Goal: Information Seeking & Learning: Learn about a topic

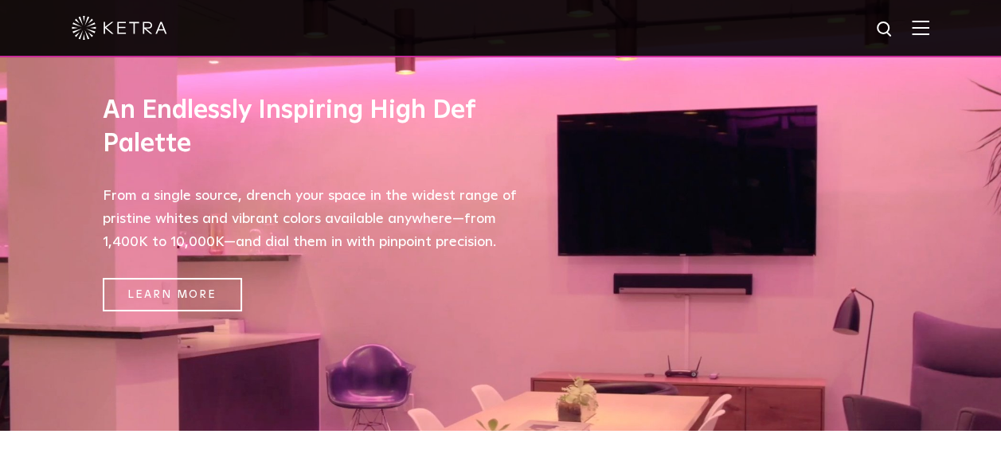
scroll to position [557, 0]
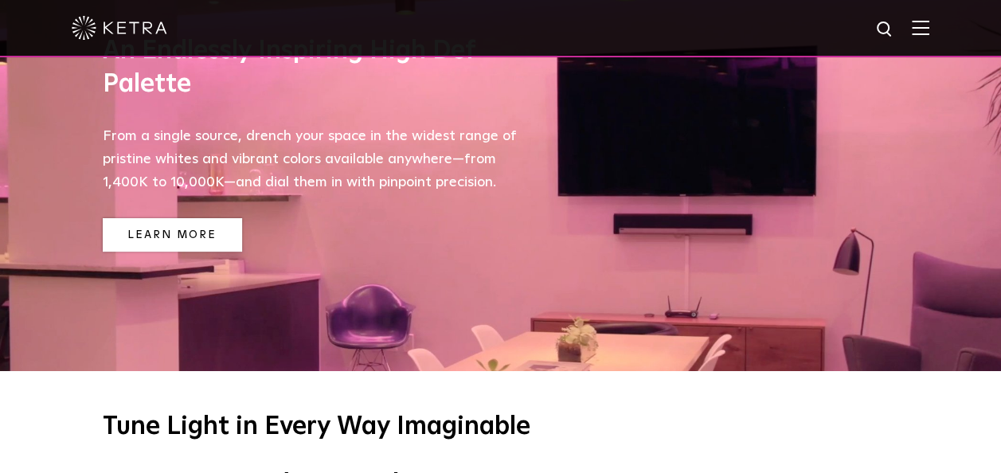
click at [166, 244] on link "Learn More" at bounding box center [172, 235] width 139 height 34
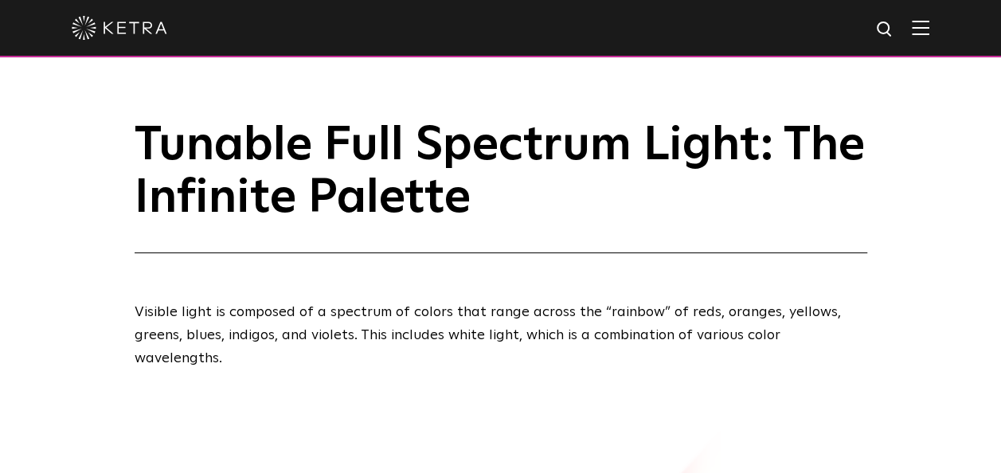
click at [929, 33] on img at bounding box center [921, 27] width 18 height 15
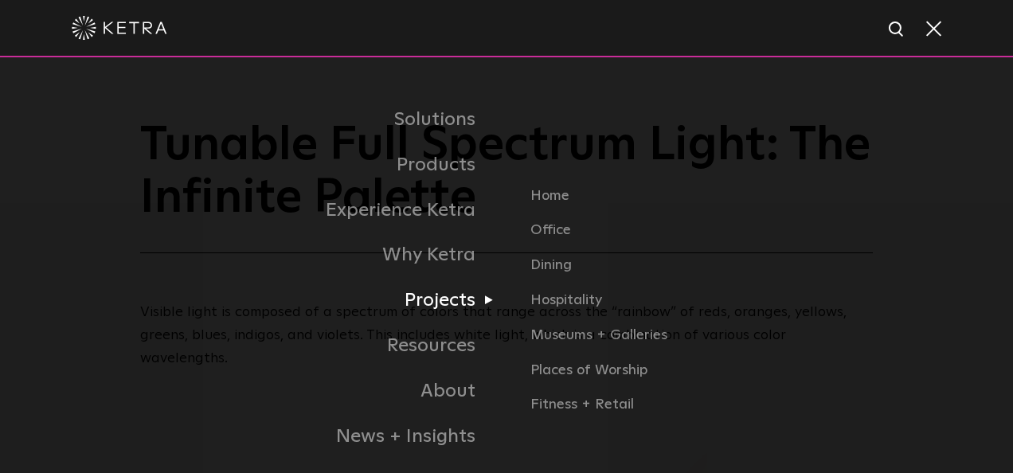
click at [446, 312] on link "Projects" at bounding box center [319, 300] width 374 height 45
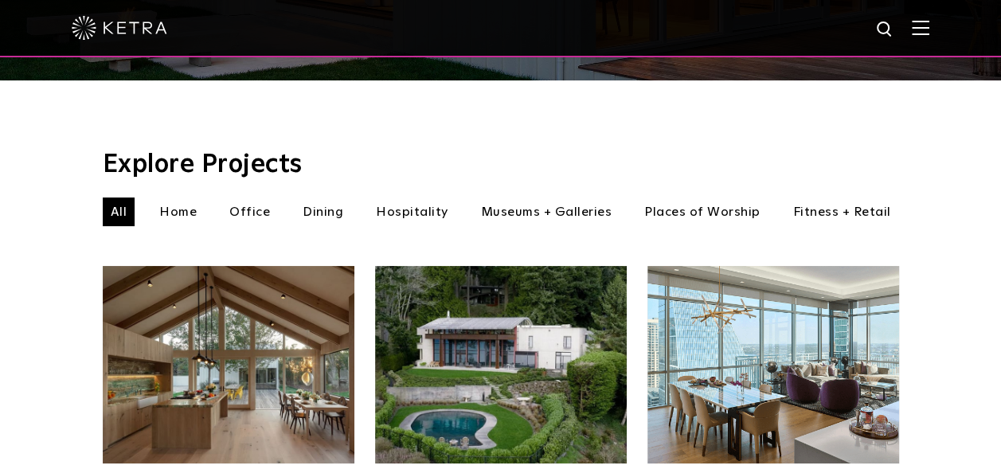
scroll to position [478, 0]
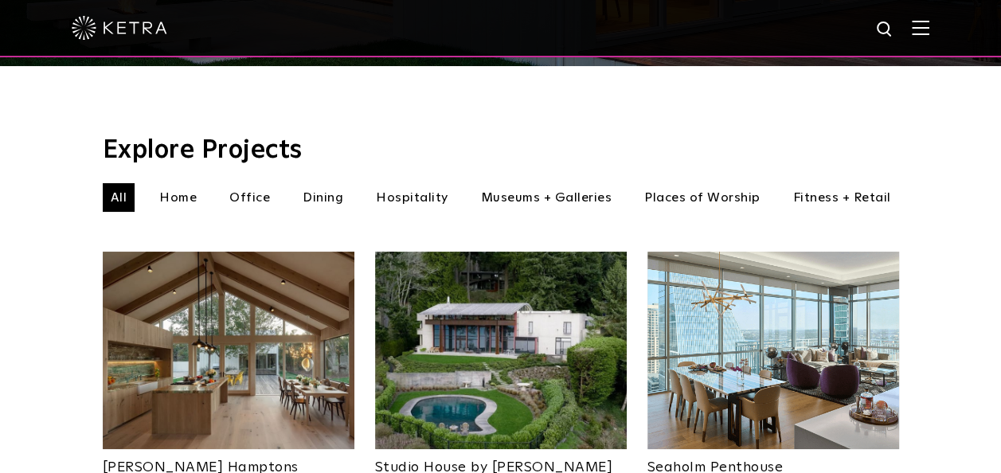
click at [420, 183] on li "Hospitality" at bounding box center [412, 197] width 88 height 29
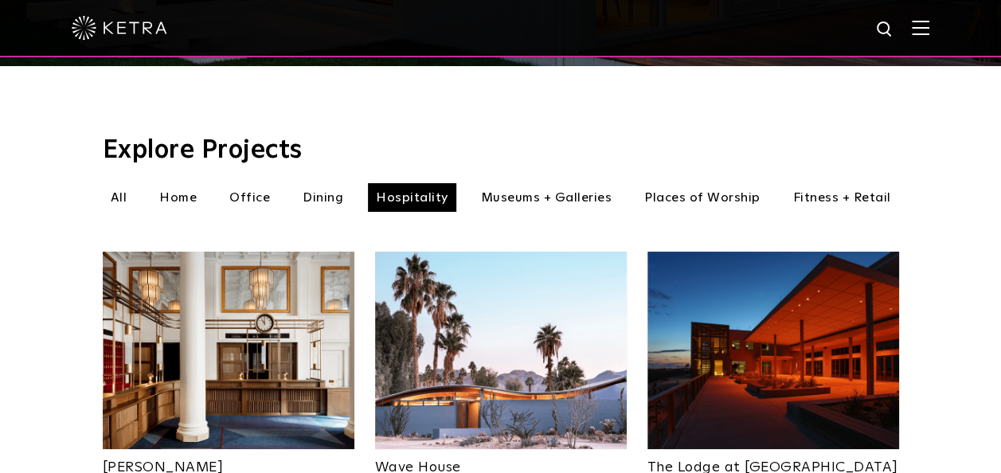
click at [848, 183] on li "Fitness + Retail" at bounding box center [842, 197] width 114 height 29
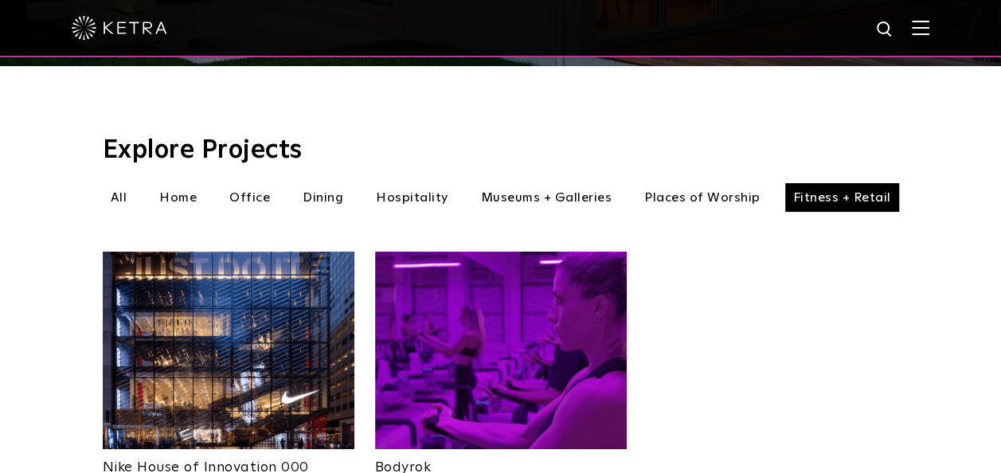
click at [484, 328] on img at bounding box center [501, 350] width 252 height 197
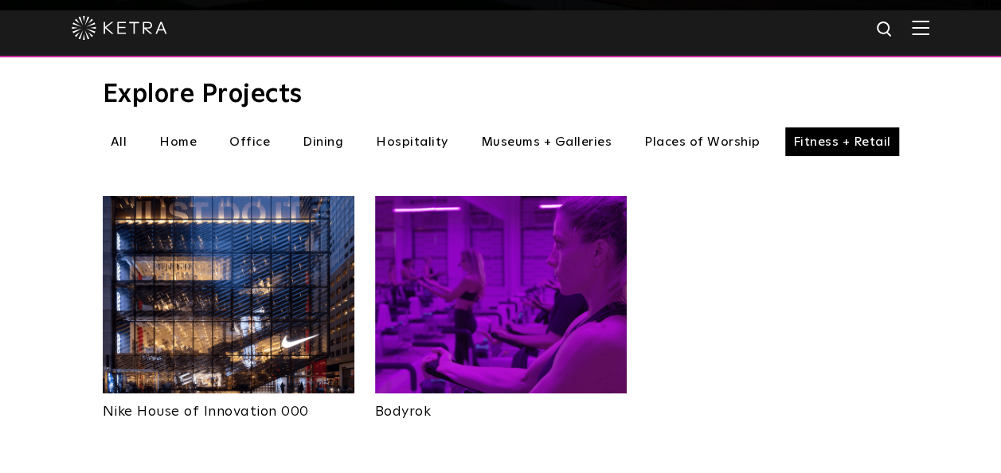
scroll to position [557, 0]
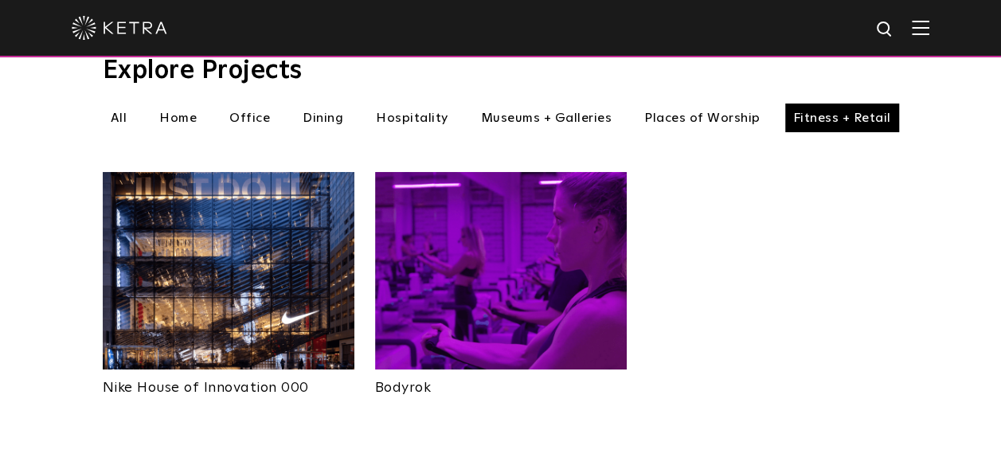
click at [704, 103] on li "Places of Worship" at bounding box center [702, 117] width 132 height 29
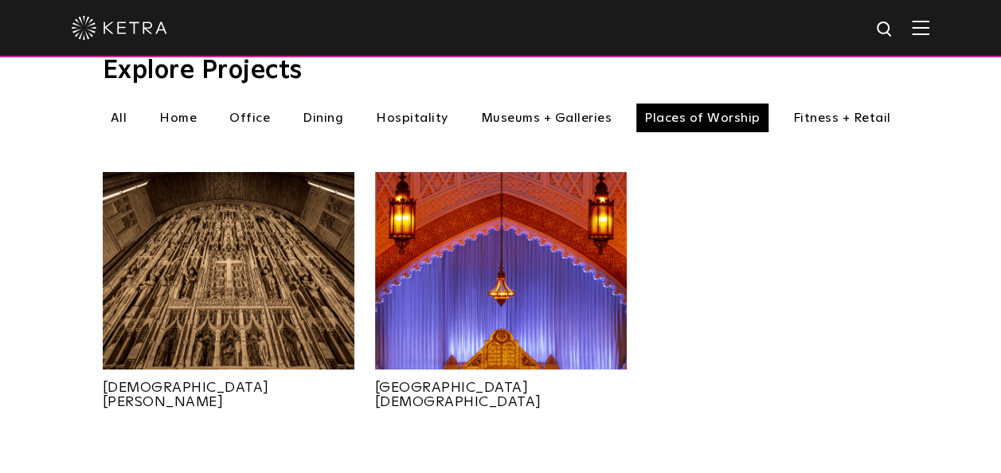
click at [519, 237] on img at bounding box center [501, 270] width 252 height 197
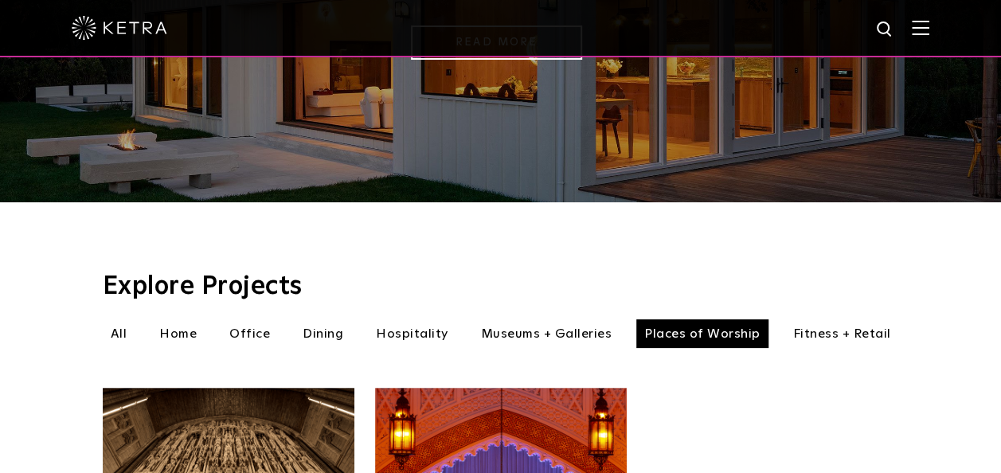
scroll to position [318, 0]
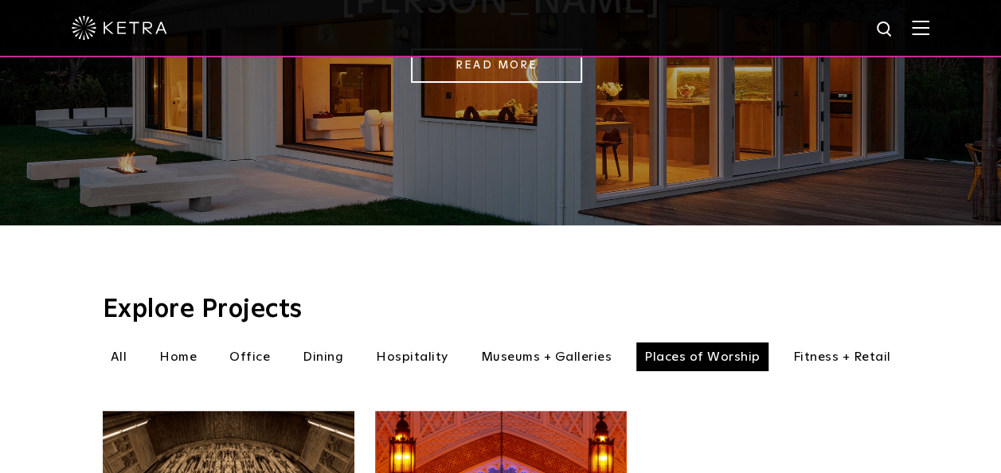
click at [558, 342] on li "Museums + Galleries" at bounding box center [546, 356] width 147 height 29
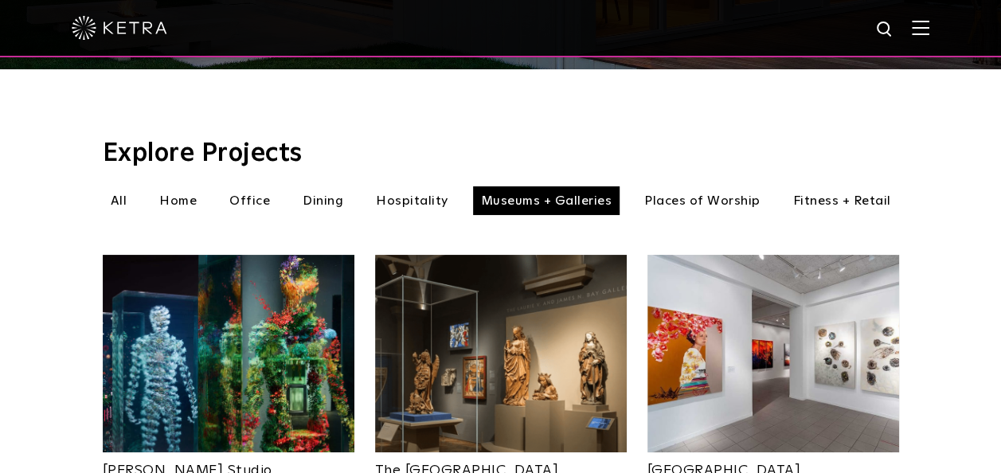
scroll to position [478, 0]
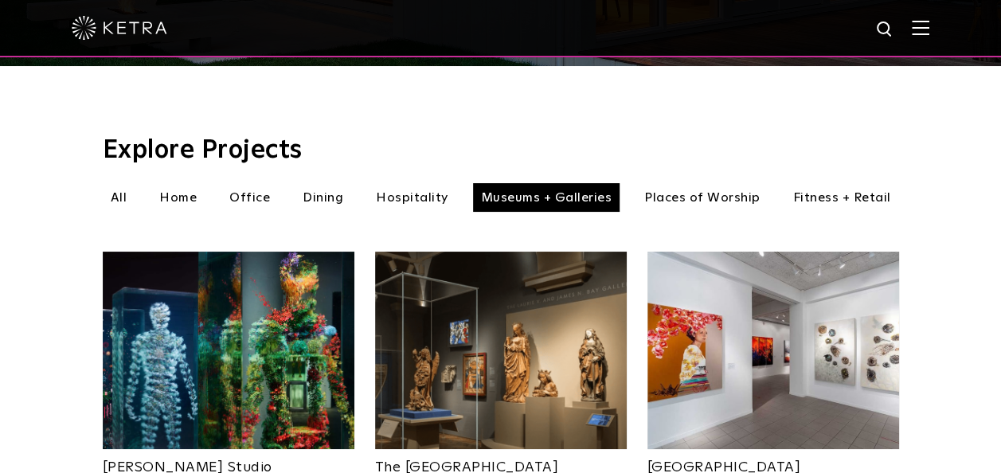
click at [270, 346] on img at bounding box center [229, 350] width 252 height 197
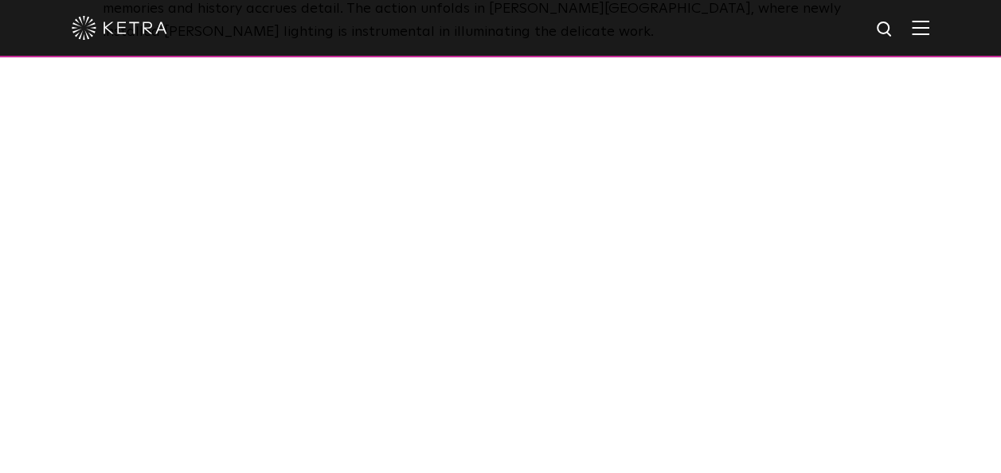
scroll to position [1115, 0]
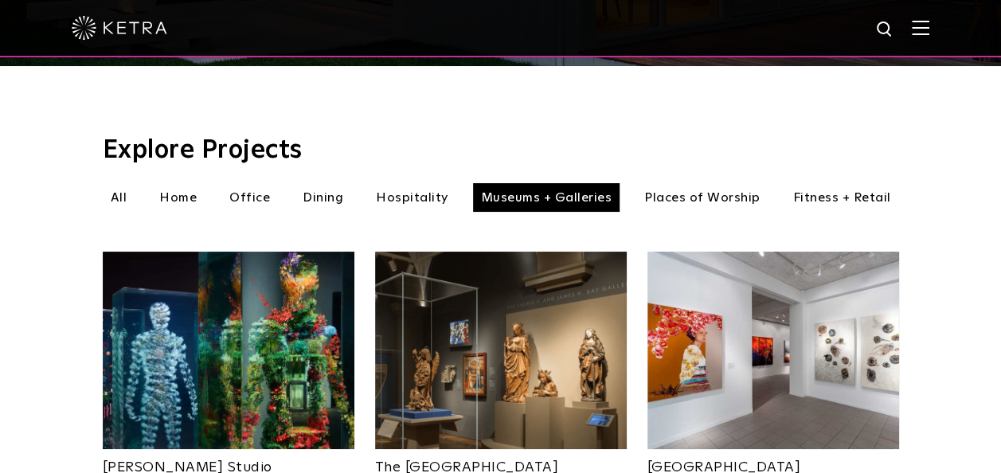
click at [419, 183] on li "Hospitality" at bounding box center [412, 197] width 88 height 29
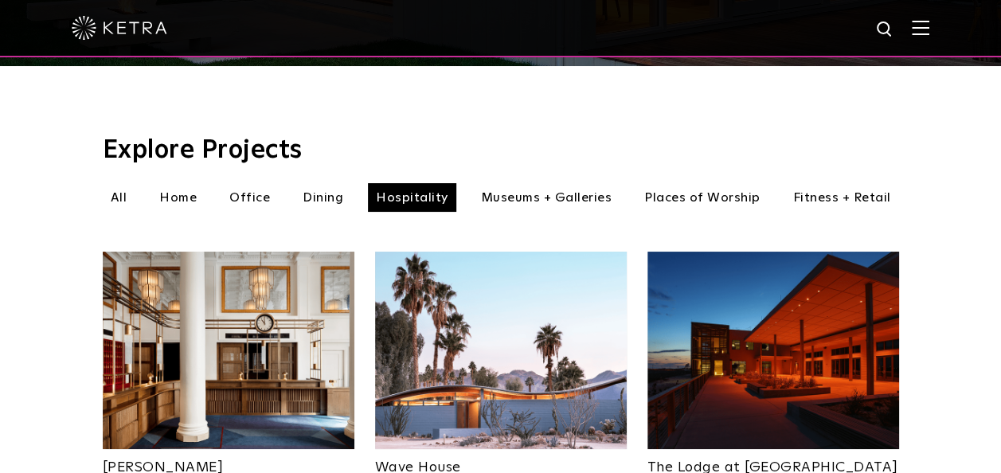
click at [736, 303] on img at bounding box center [773, 350] width 252 height 197
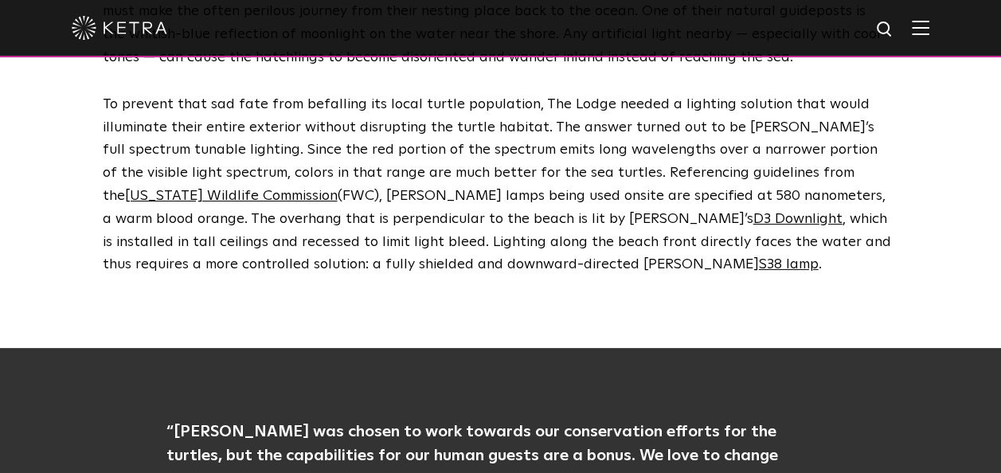
scroll to position [955, 0]
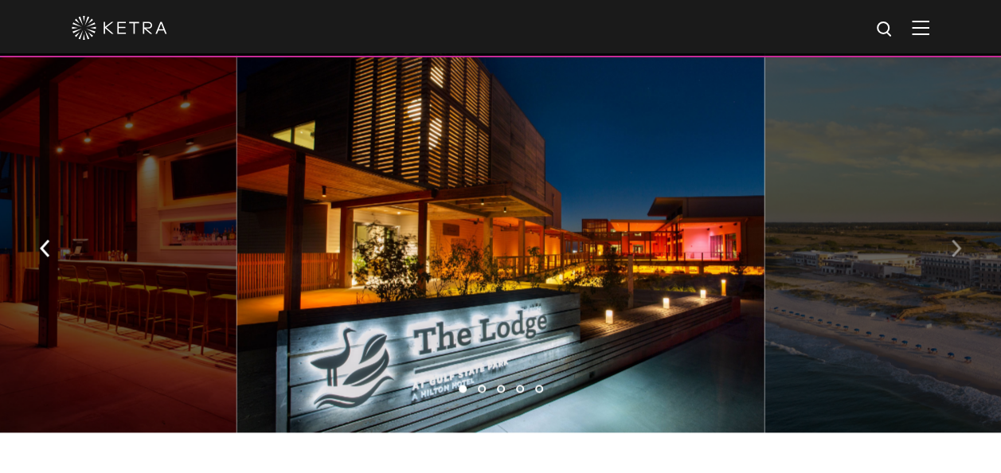
click at [941, 235] on button "button" at bounding box center [956, 246] width 34 height 55
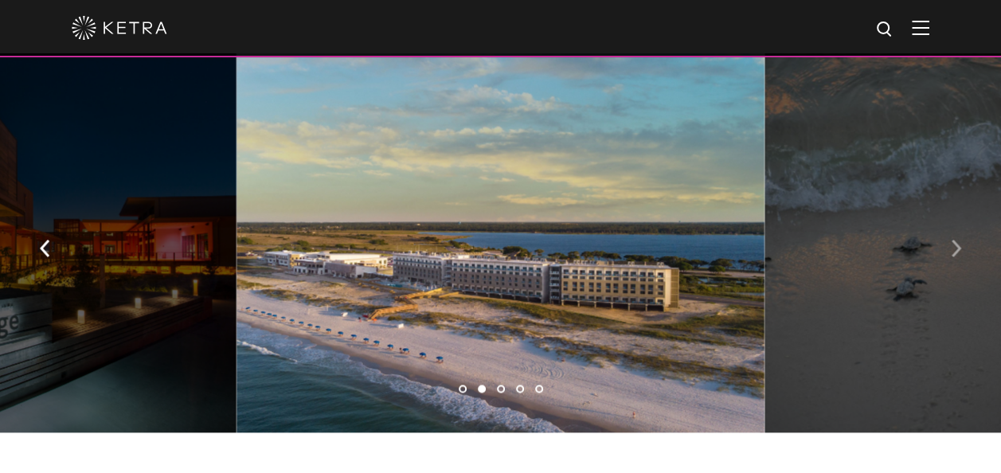
click at [941, 235] on button "button" at bounding box center [956, 246] width 34 height 55
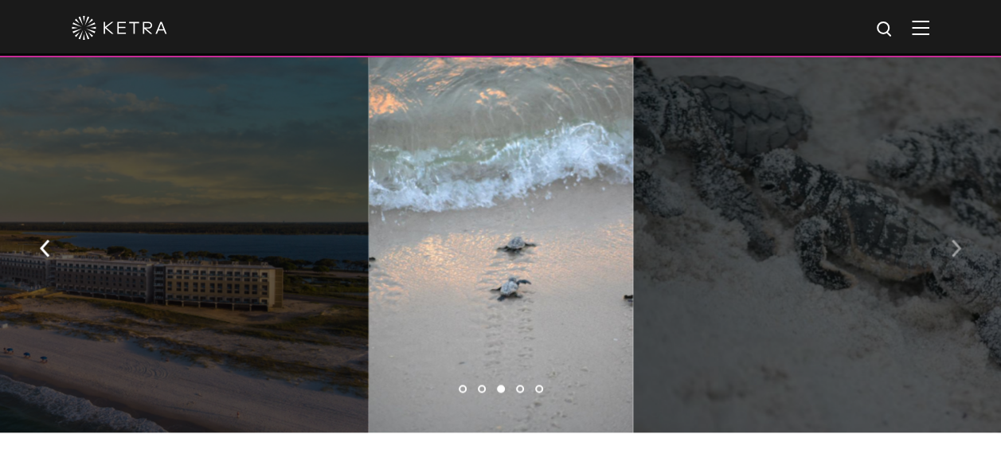
click at [941, 235] on button "button" at bounding box center [956, 246] width 34 height 55
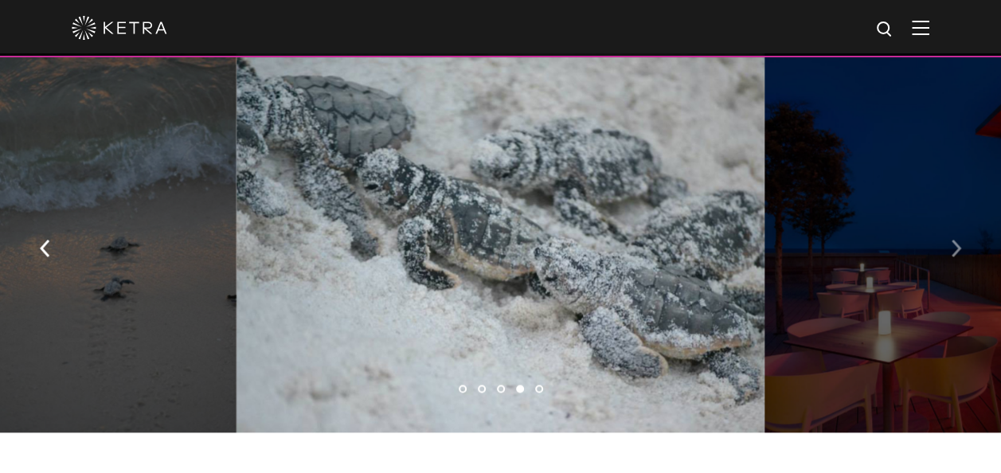
click at [941, 235] on button "button" at bounding box center [956, 246] width 34 height 55
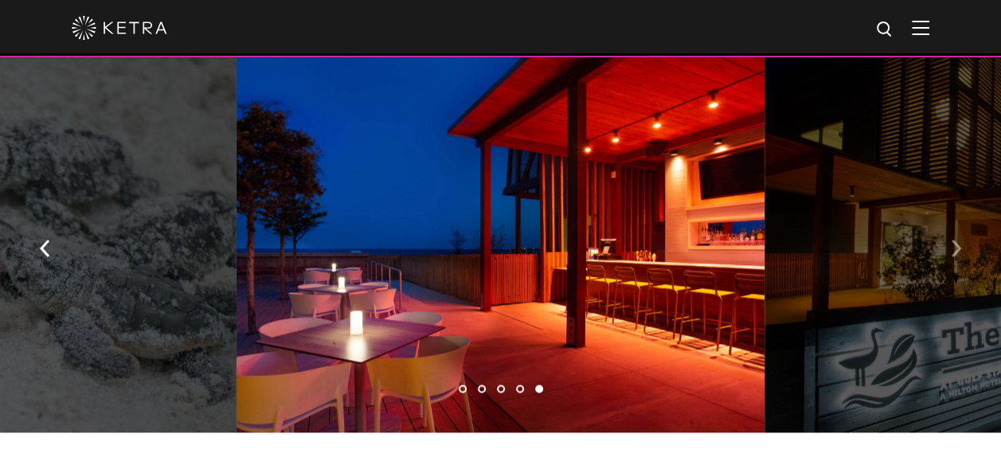
click at [941, 235] on button "button" at bounding box center [956, 246] width 34 height 55
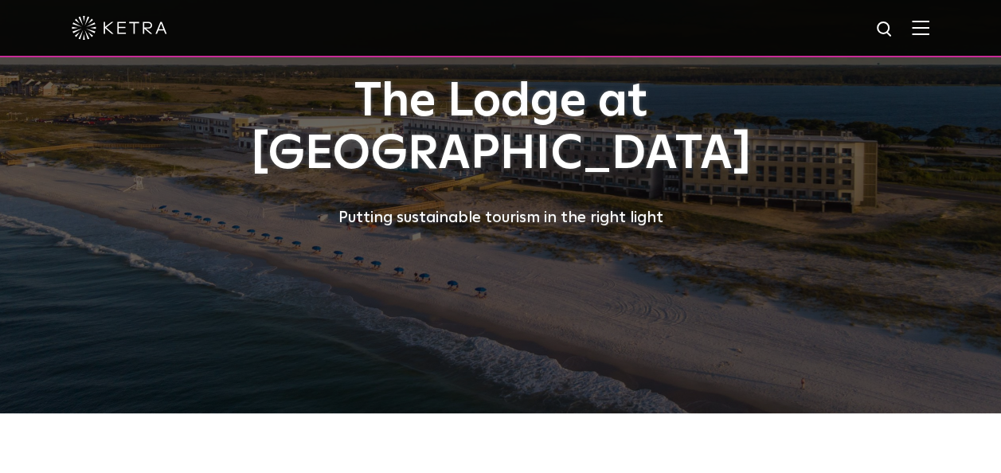
scroll to position [0, 0]
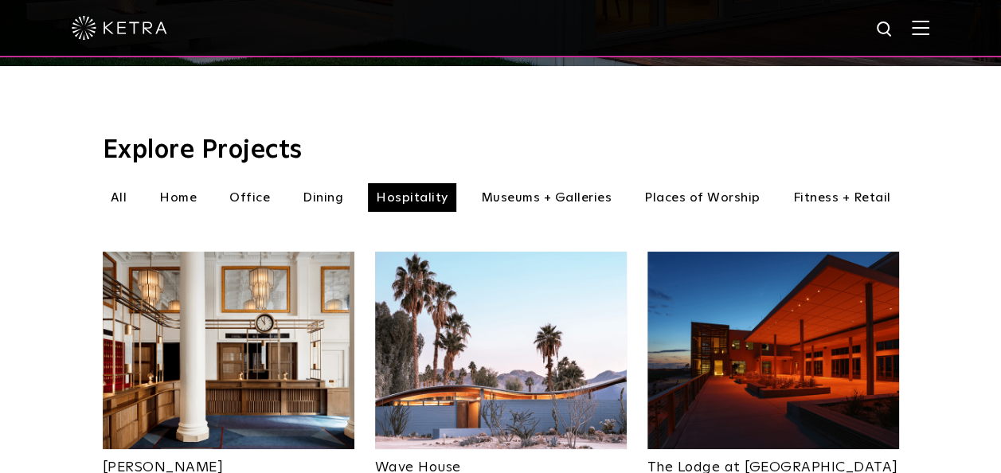
click at [308, 183] on li "Dining" at bounding box center [323, 197] width 57 height 29
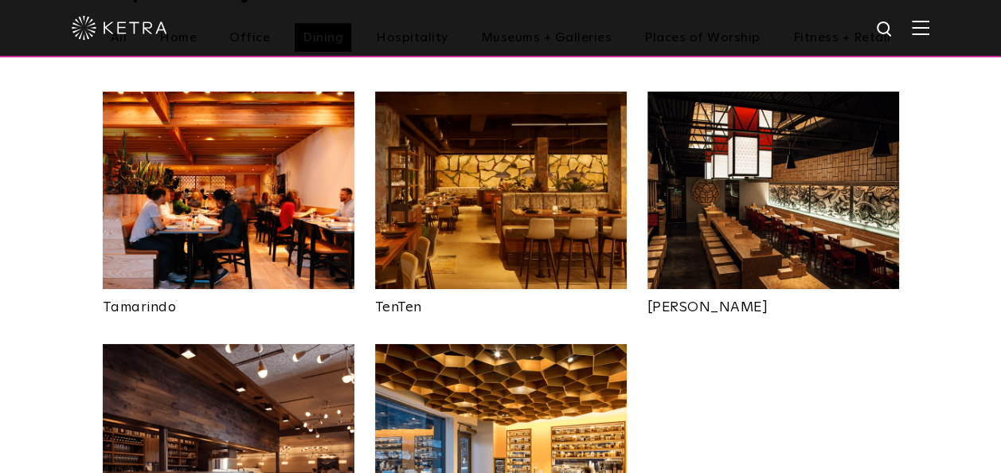
scroll to position [637, 0]
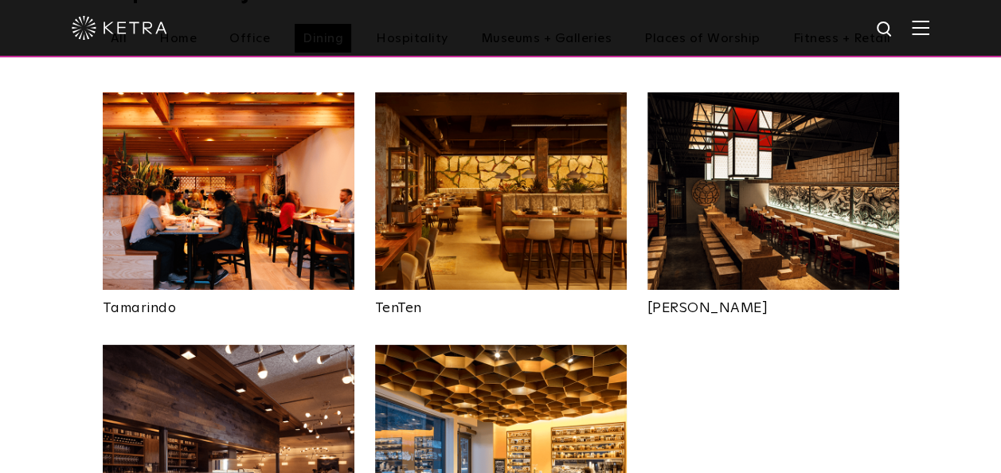
click at [467, 180] on img at bounding box center [501, 190] width 252 height 197
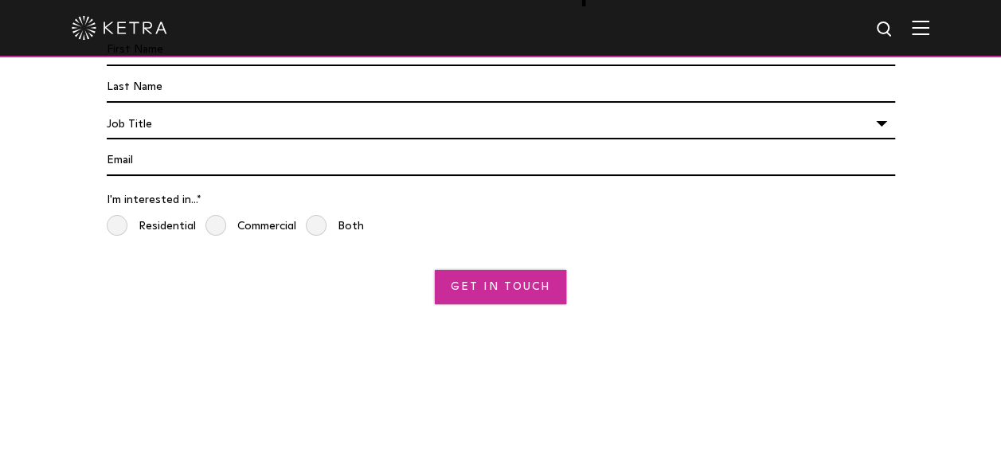
scroll to position [4617, 0]
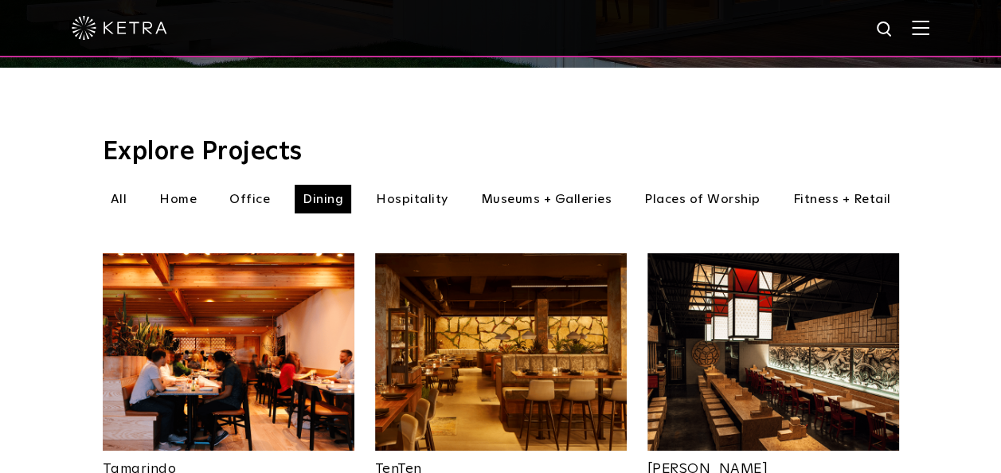
scroll to position [398, 0]
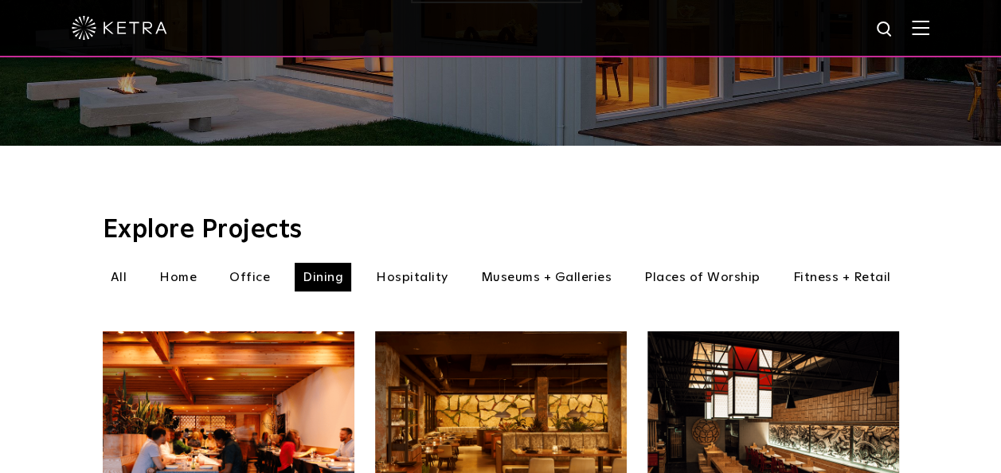
click at [592, 263] on li "Museums + Galleries" at bounding box center [546, 277] width 147 height 29
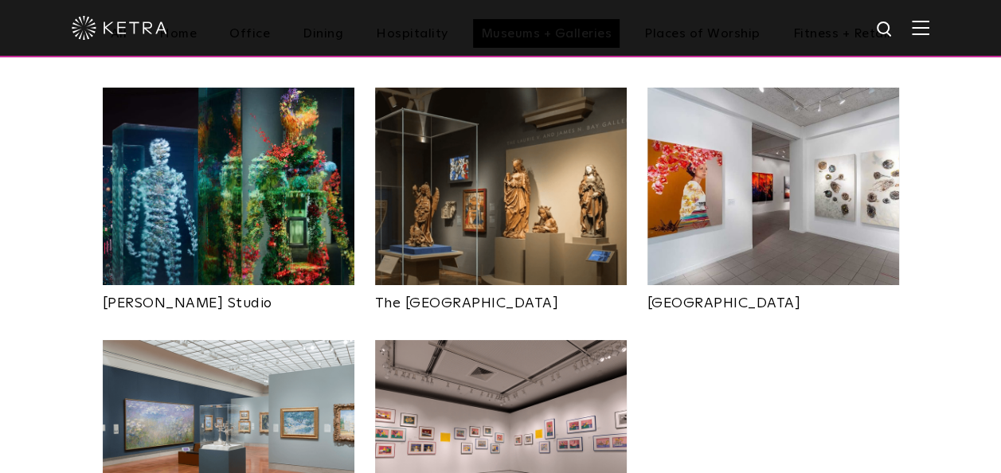
scroll to position [637, 0]
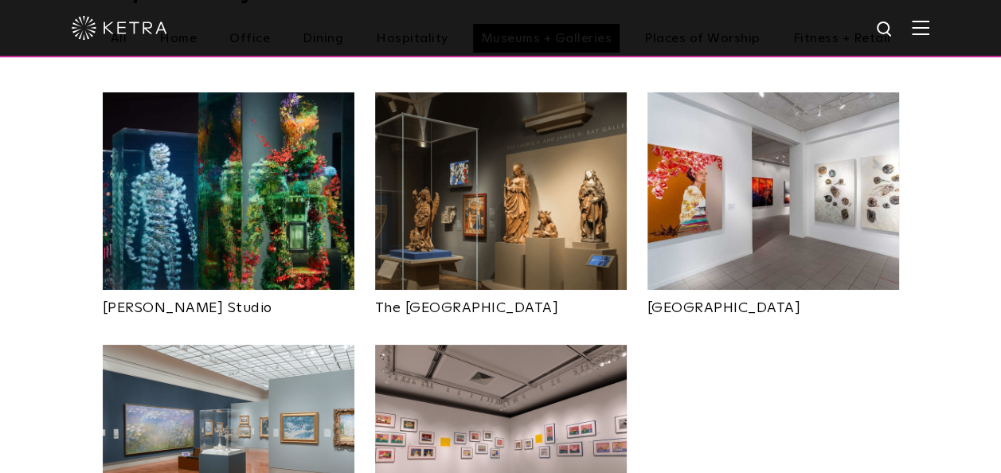
click at [724, 255] on img at bounding box center [773, 190] width 252 height 197
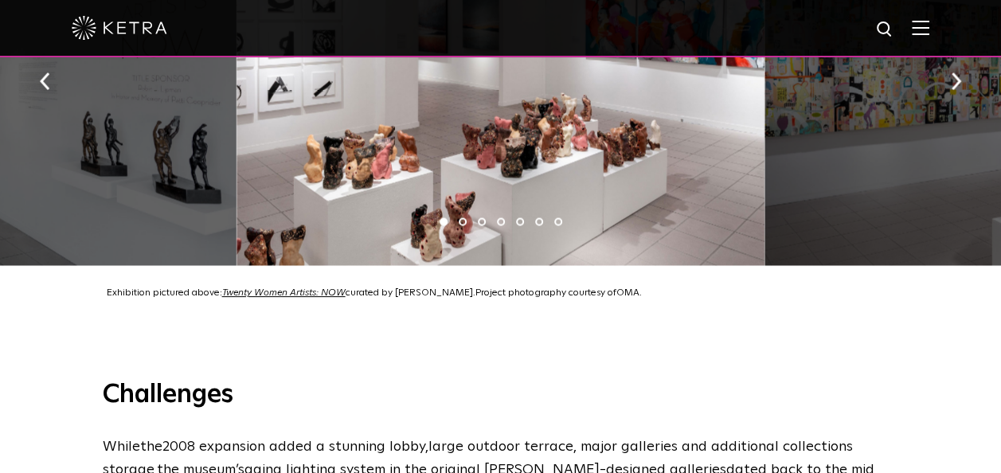
scroll to position [1353, 0]
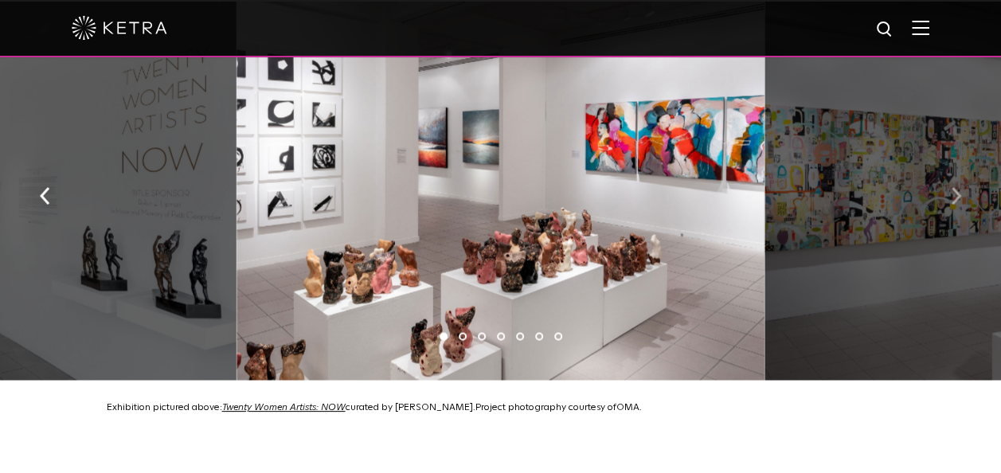
click at [955, 187] on img "button" at bounding box center [956, 196] width 10 height 18
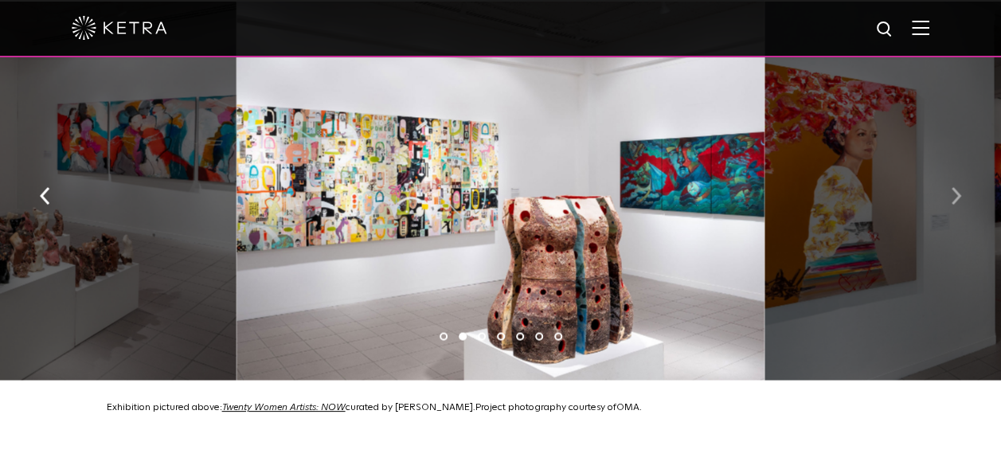
click at [955, 187] on img "button" at bounding box center [956, 196] width 10 height 18
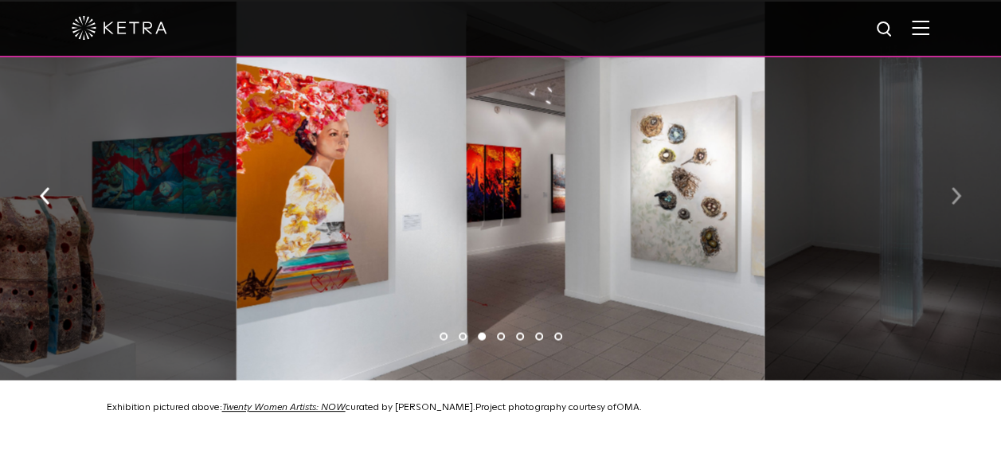
click at [955, 187] on img "button" at bounding box center [956, 196] width 10 height 18
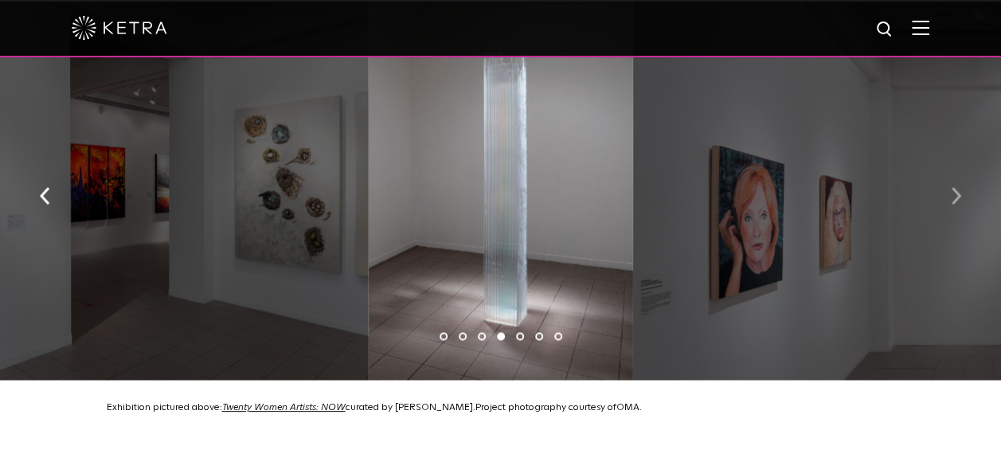
click at [955, 187] on img "button" at bounding box center [956, 196] width 10 height 18
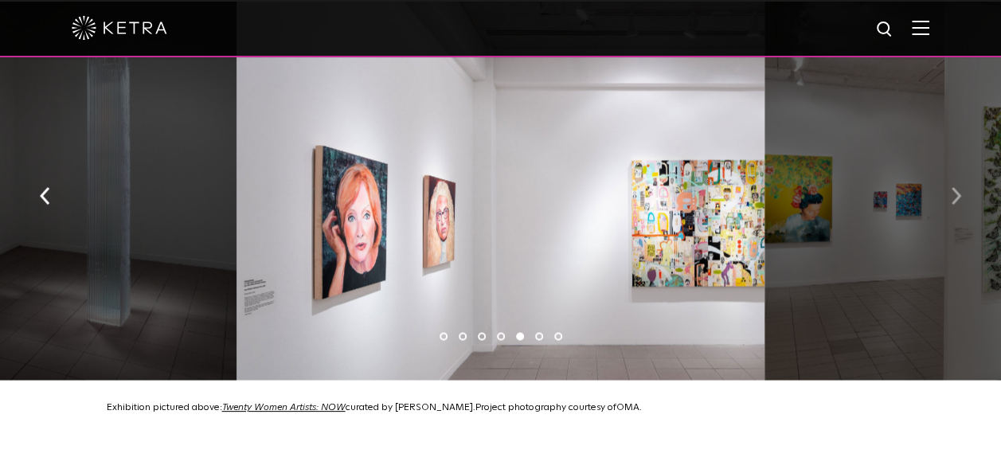
click at [955, 187] on img "button" at bounding box center [956, 196] width 10 height 18
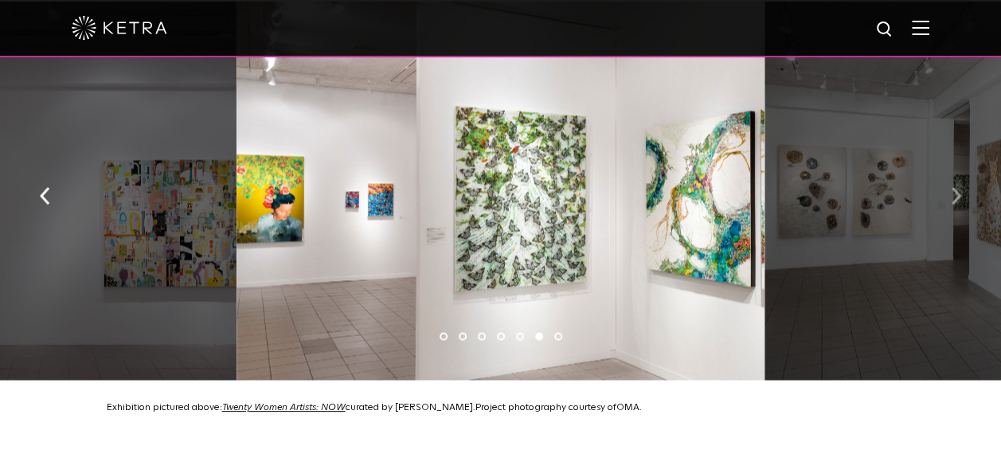
click at [955, 187] on img "button" at bounding box center [956, 196] width 10 height 18
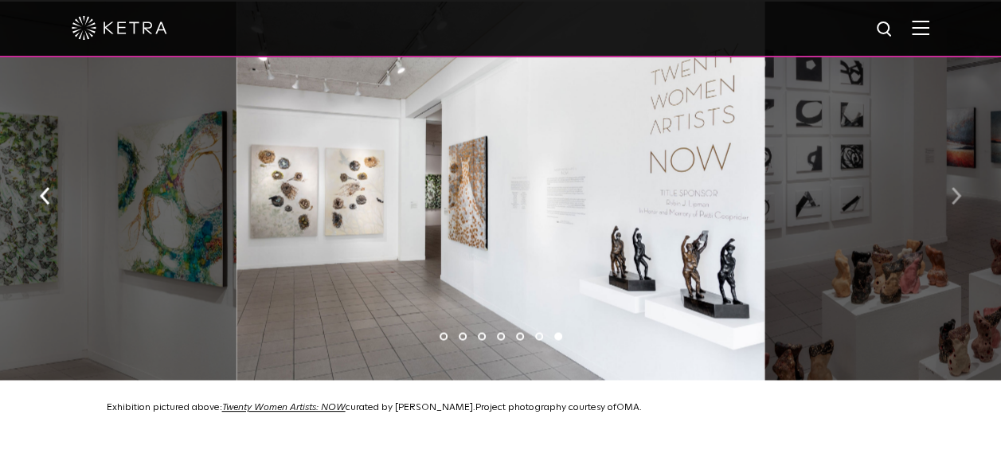
click at [955, 187] on img "button" at bounding box center [956, 196] width 10 height 18
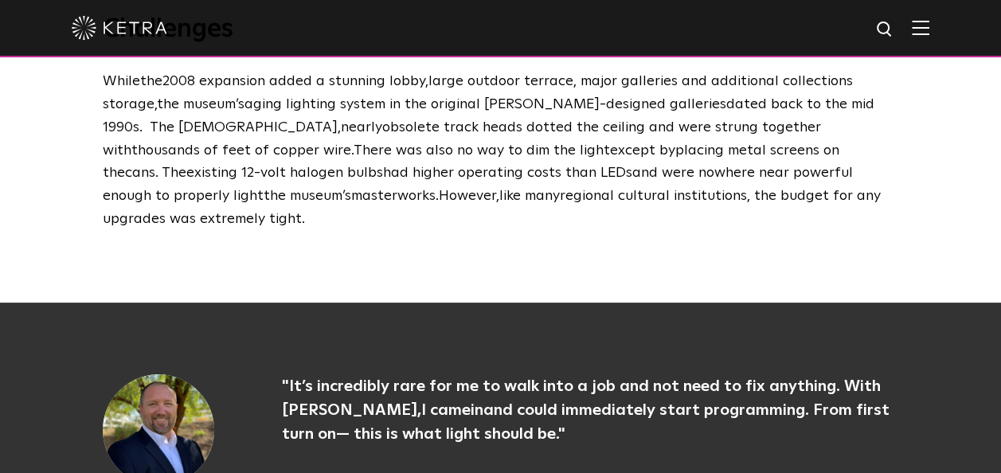
scroll to position [1831, 0]
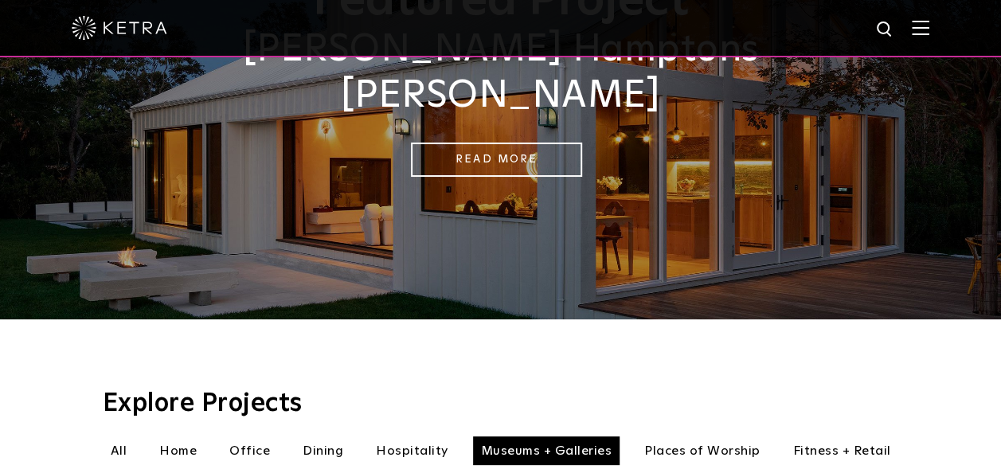
scroll to position [239, 0]
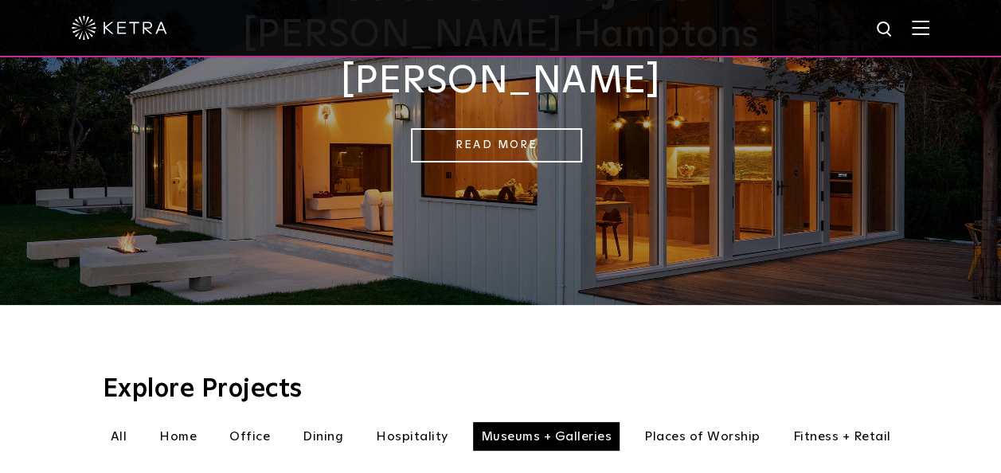
click at [176, 422] on li "Home" at bounding box center [177, 436] width 53 height 29
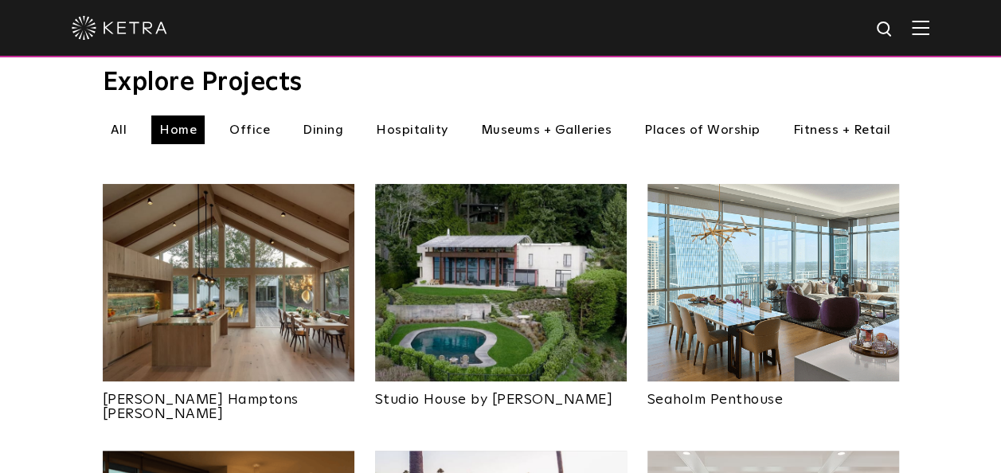
scroll to position [557, 0]
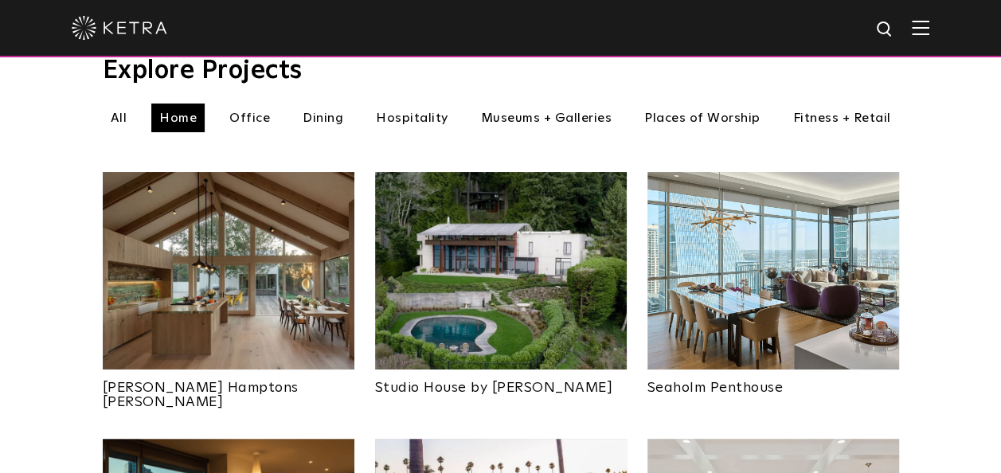
click at [259, 318] on img at bounding box center [229, 270] width 252 height 197
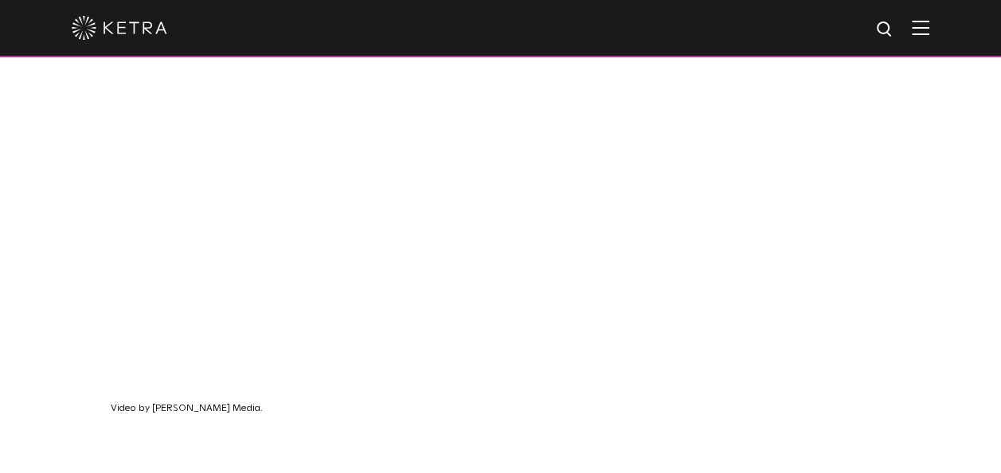
scroll to position [1115, 0]
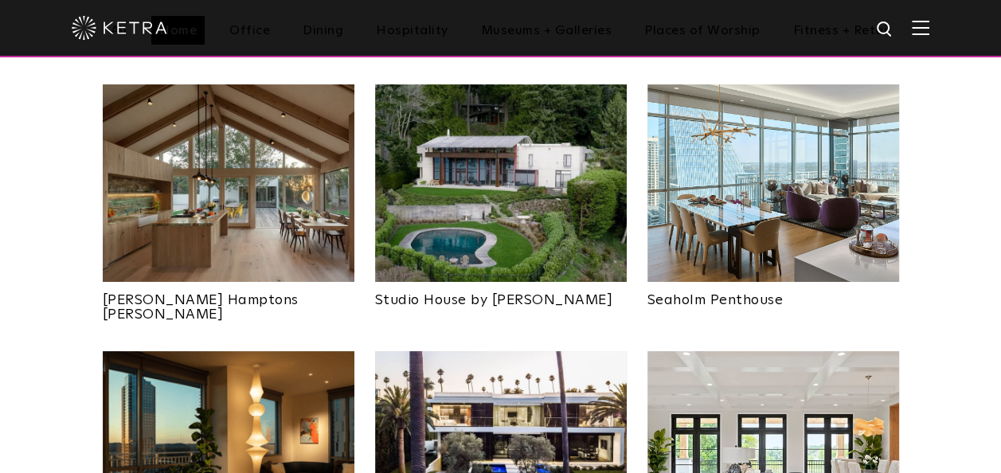
scroll to position [557, 0]
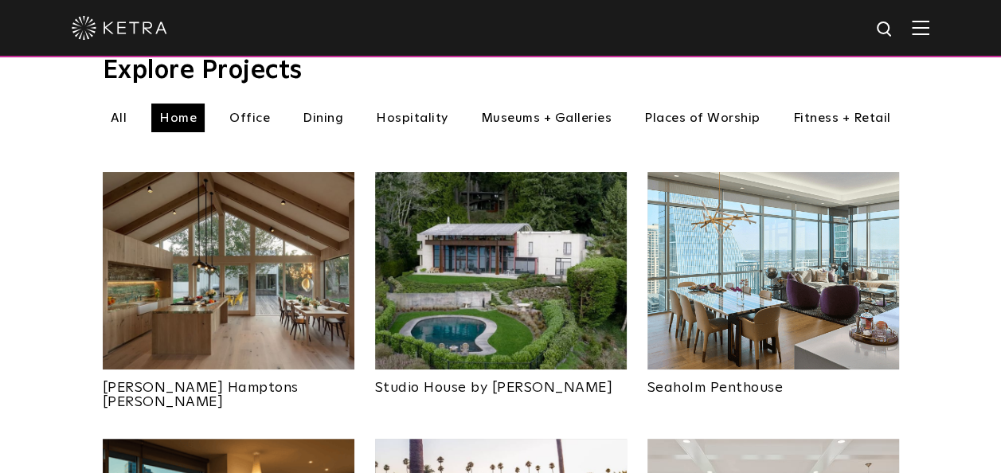
click at [711, 264] on img at bounding box center [773, 270] width 252 height 197
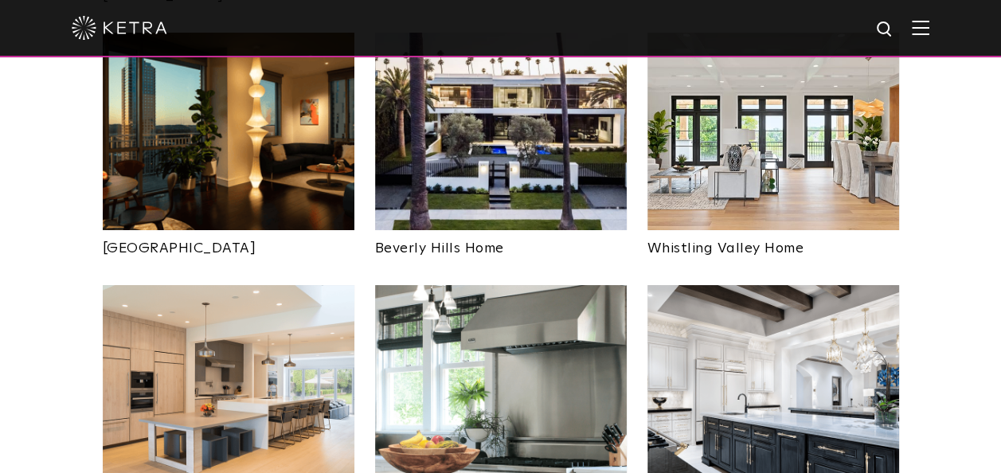
scroll to position [876, 0]
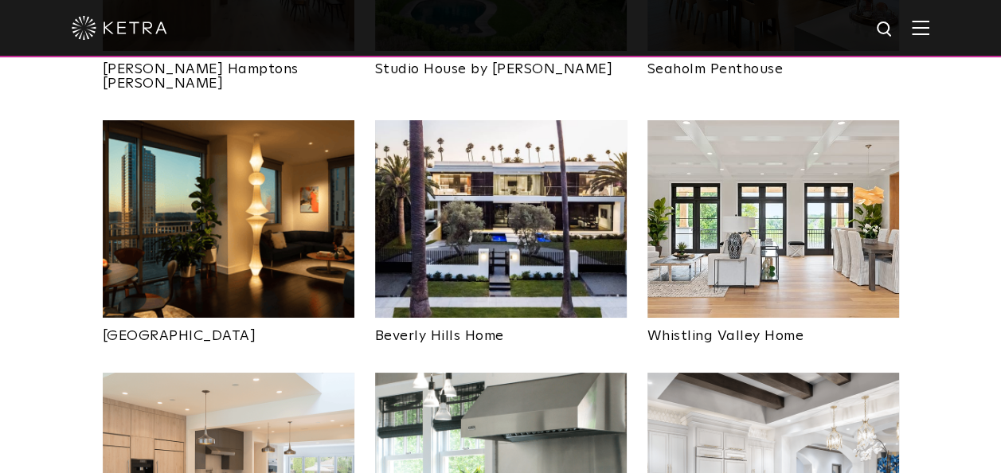
click at [514, 245] on img at bounding box center [501, 218] width 252 height 197
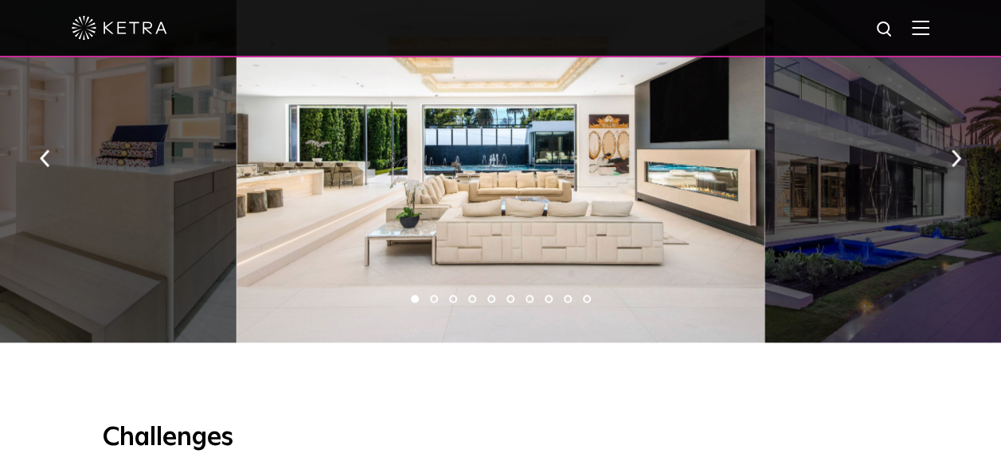
scroll to position [1035, 0]
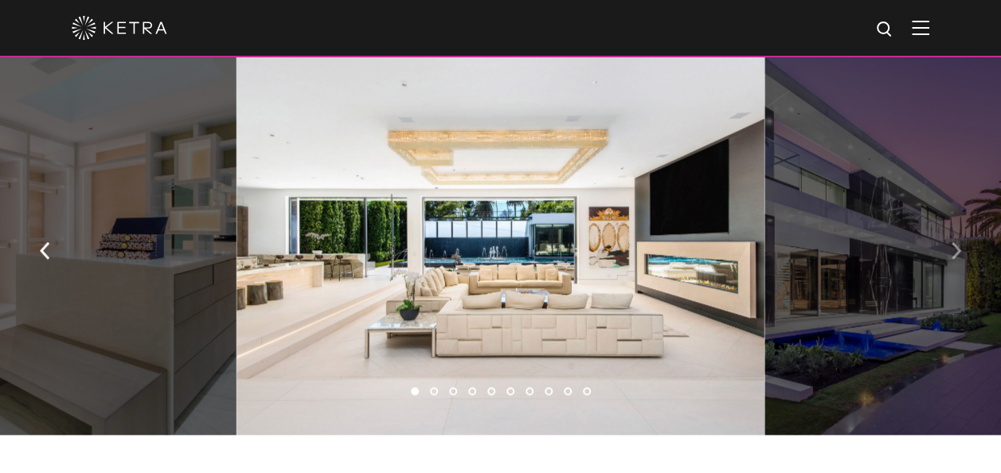
click at [944, 255] on button "button" at bounding box center [956, 249] width 34 height 55
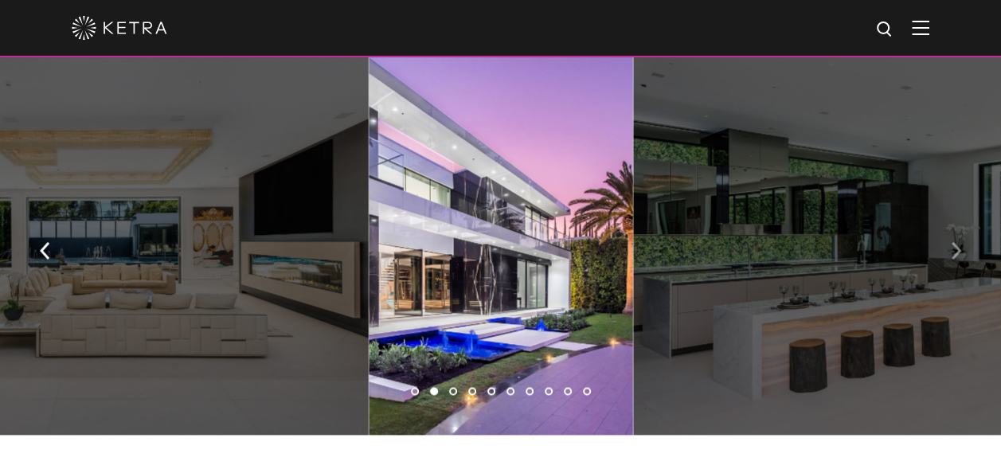
click at [956, 256] on img "button" at bounding box center [956, 251] width 10 height 18
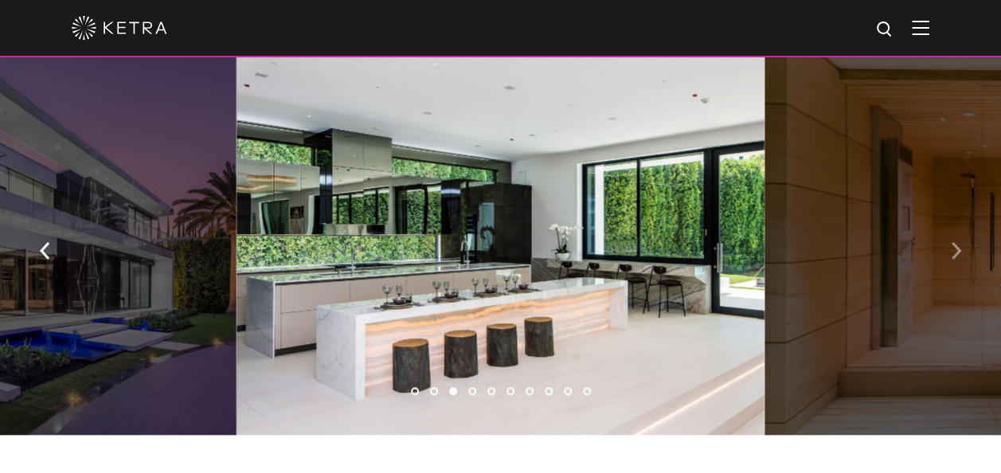
click at [955, 256] on img "button" at bounding box center [956, 251] width 10 height 18
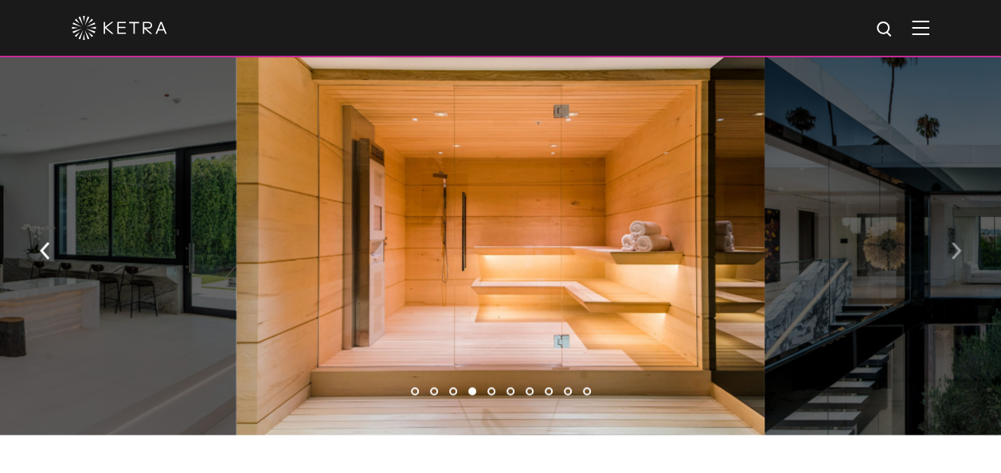
click at [955, 256] on img "button" at bounding box center [956, 251] width 10 height 18
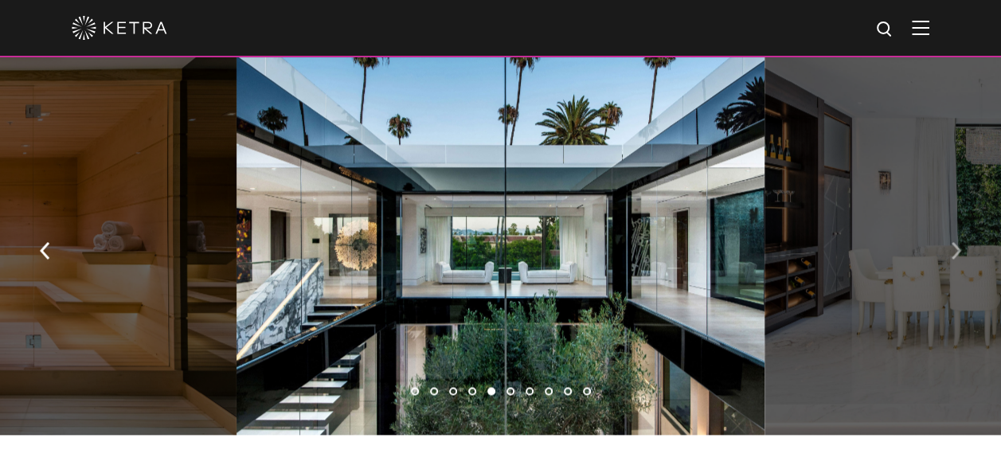
click at [955, 256] on img "button" at bounding box center [956, 251] width 10 height 18
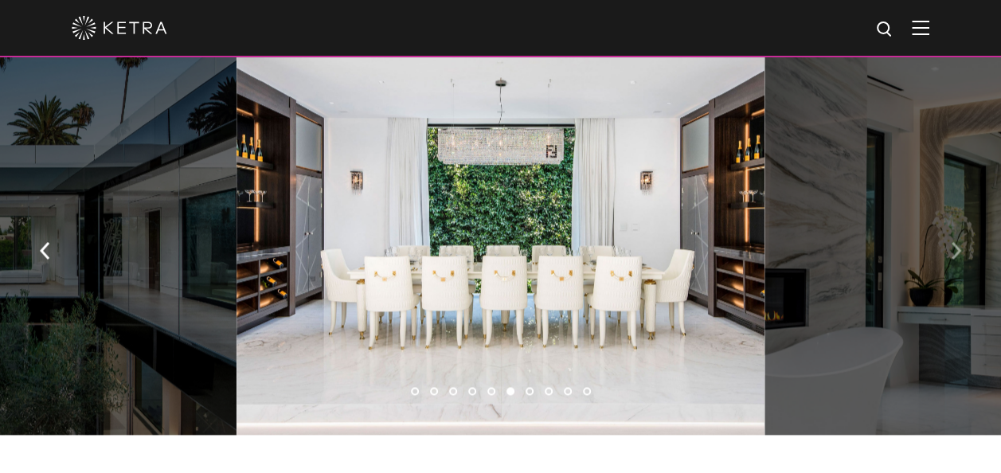
click at [955, 256] on img "button" at bounding box center [956, 251] width 10 height 18
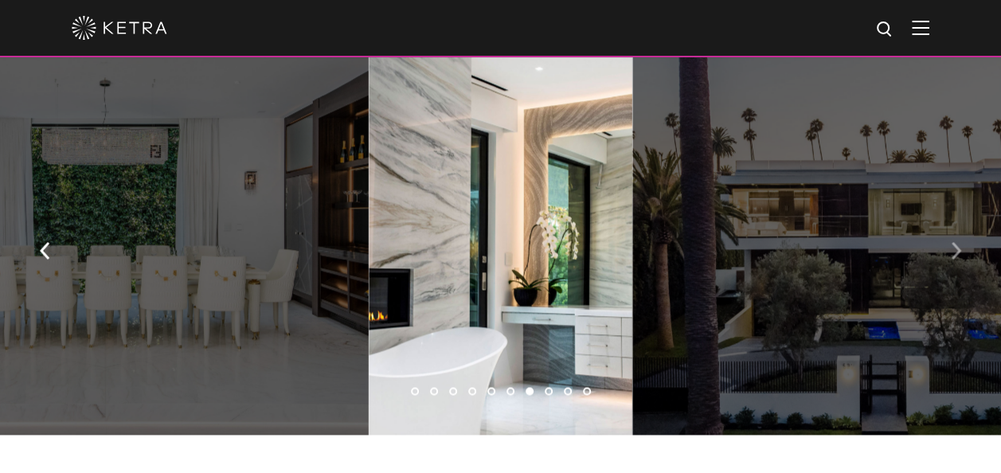
click at [955, 256] on img "button" at bounding box center [956, 251] width 10 height 18
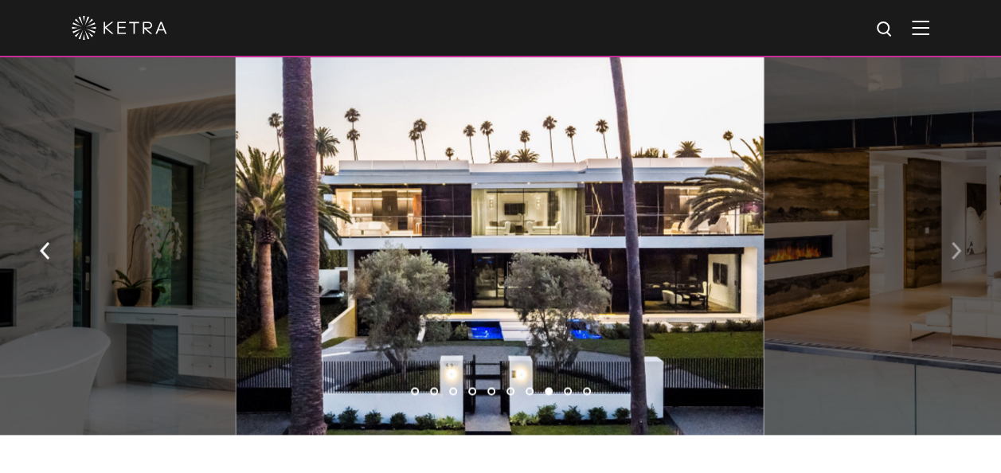
click at [955, 256] on img "button" at bounding box center [956, 251] width 10 height 18
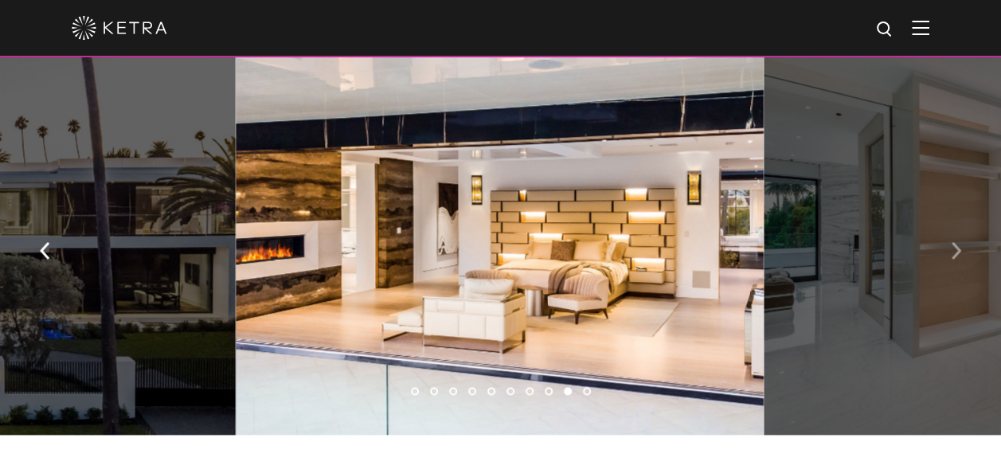
click at [953, 260] on img "button" at bounding box center [956, 251] width 10 height 18
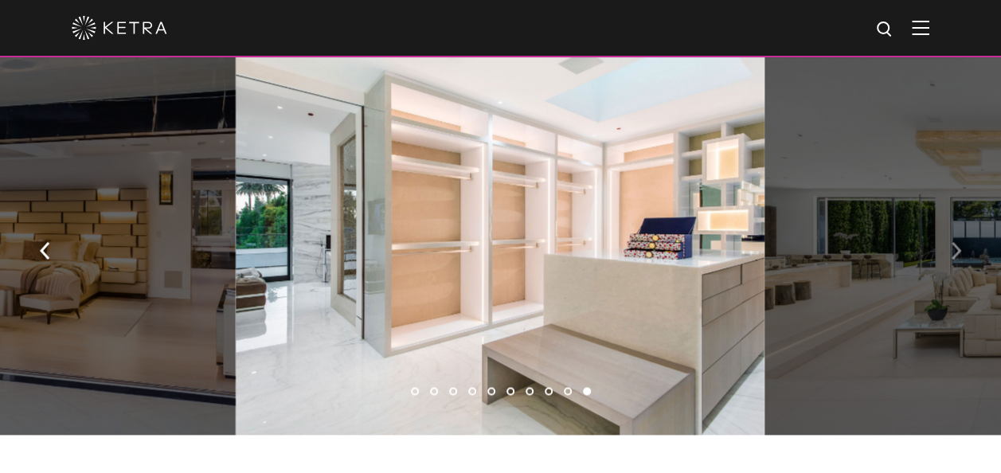
click at [955, 260] on img "button" at bounding box center [956, 251] width 10 height 18
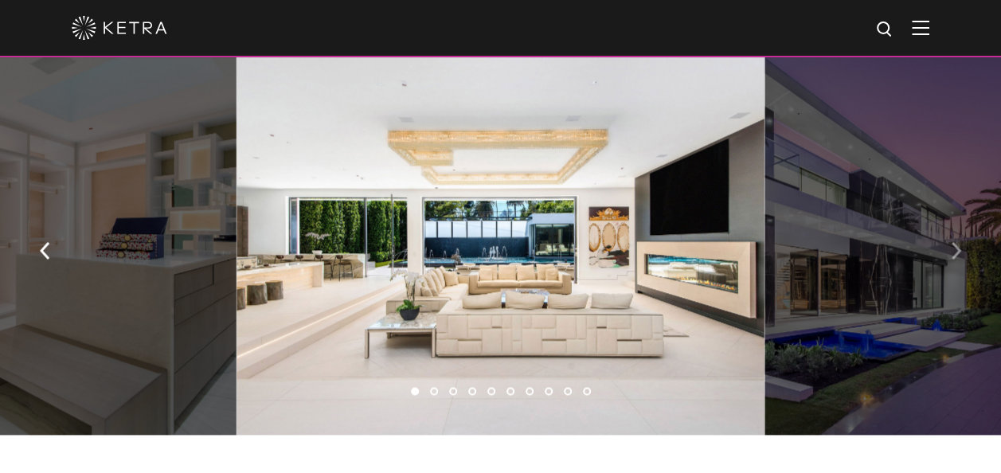
click at [956, 260] on img "button" at bounding box center [956, 251] width 10 height 18
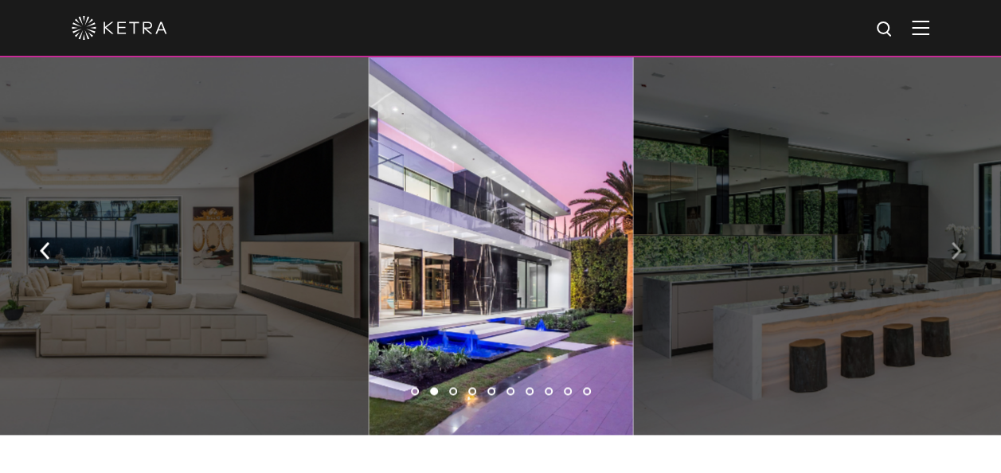
click at [956, 260] on img "button" at bounding box center [956, 251] width 10 height 18
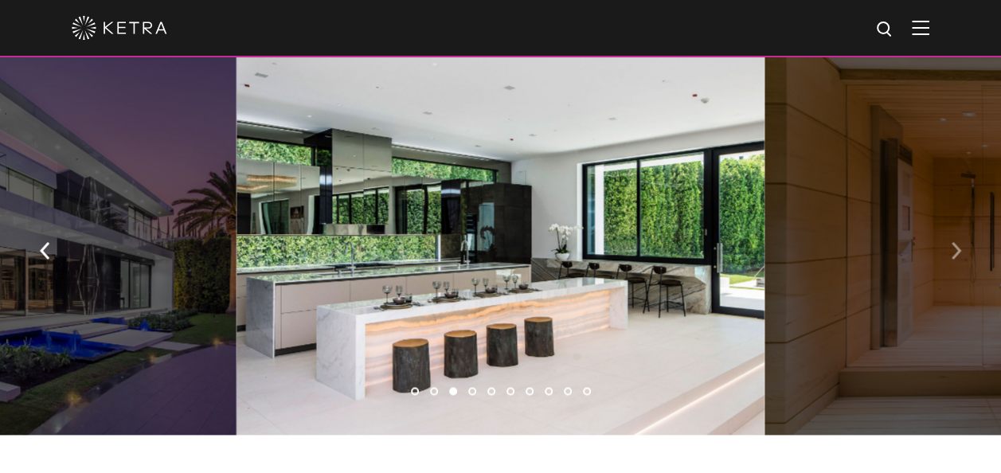
click at [956, 260] on img "button" at bounding box center [956, 251] width 10 height 18
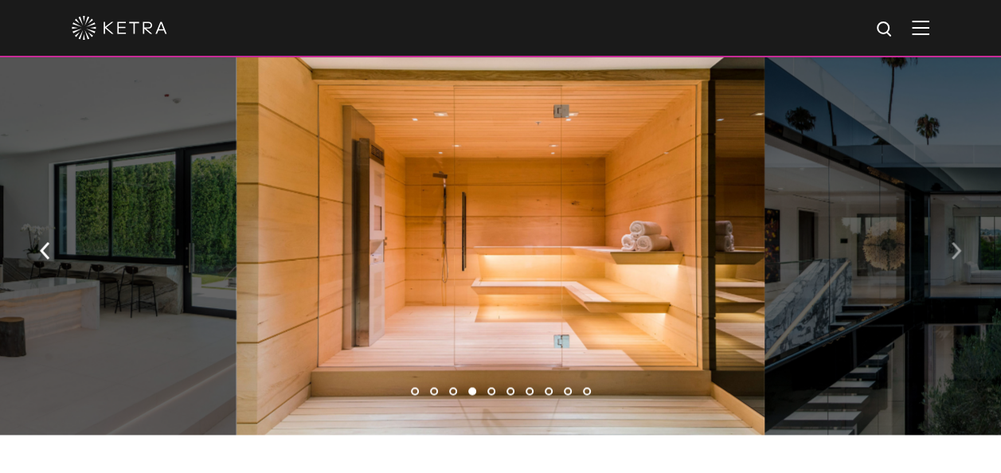
click at [956, 260] on img "button" at bounding box center [956, 251] width 10 height 18
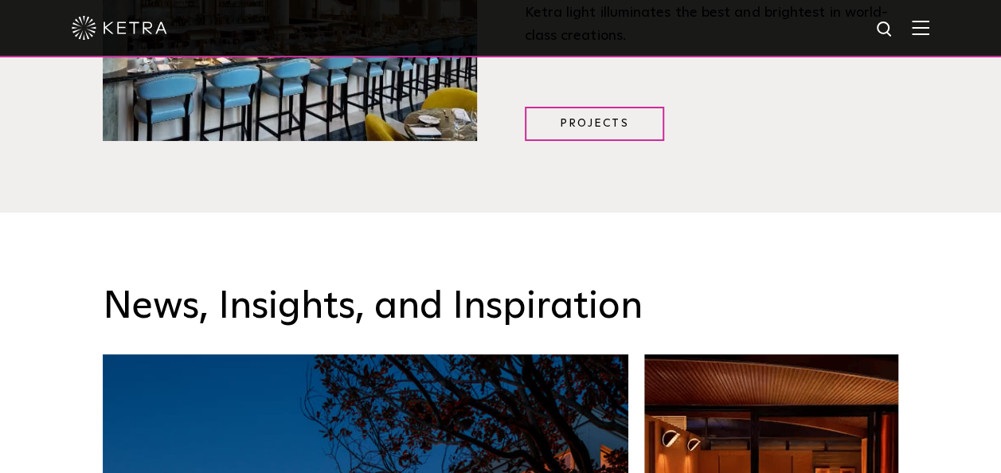
scroll to position [1911, 0]
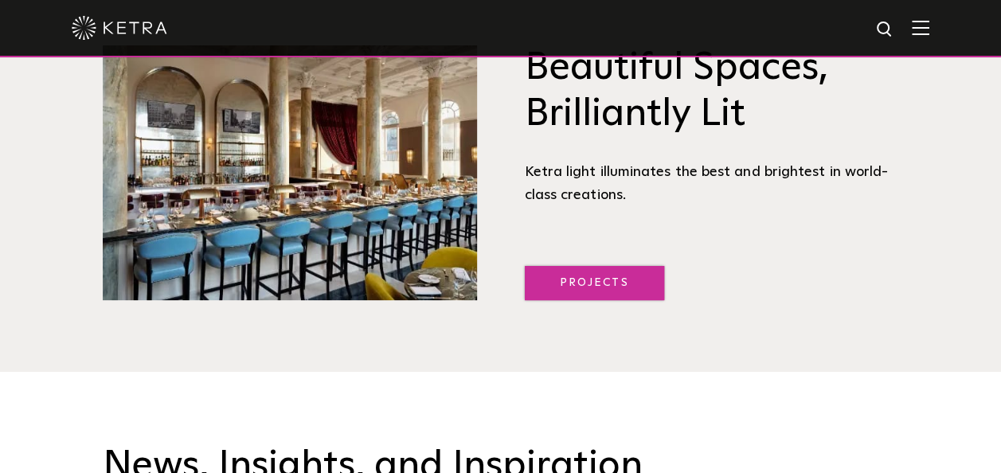
click at [583, 276] on link "Projects" at bounding box center [594, 283] width 139 height 34
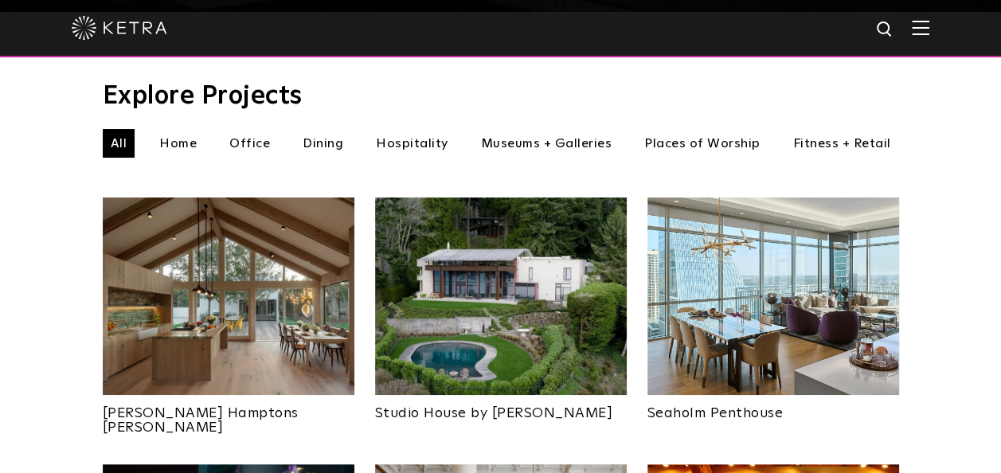
scroll to position [557, 0]
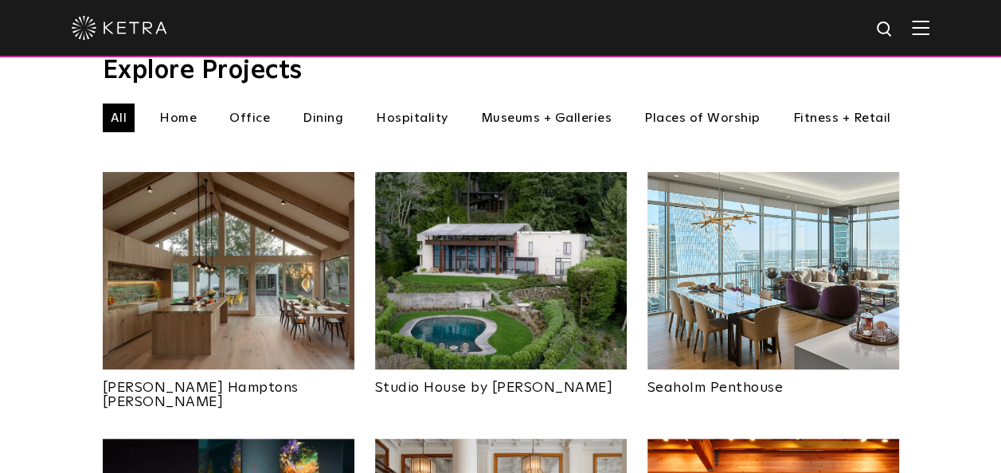
click at [247, 103] on li "Office" at bounding box center [249, 117] width 57 height 29
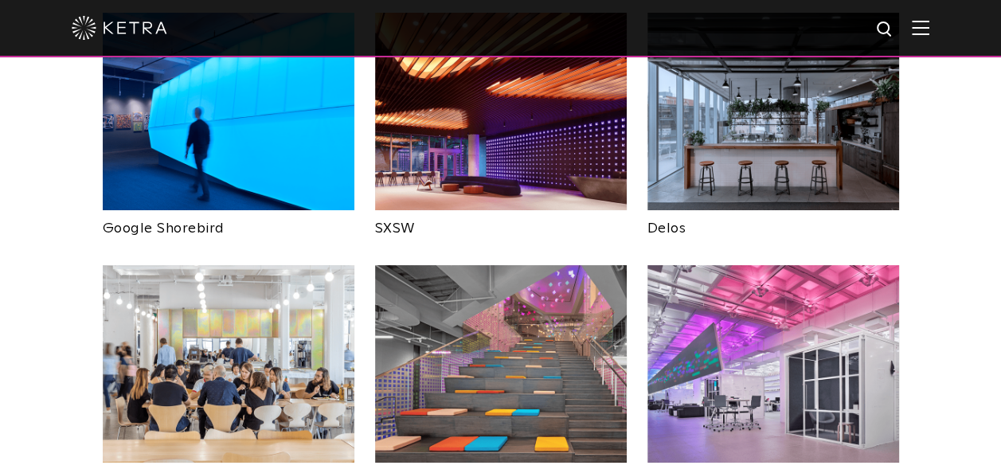
scroll to position [557, 0]
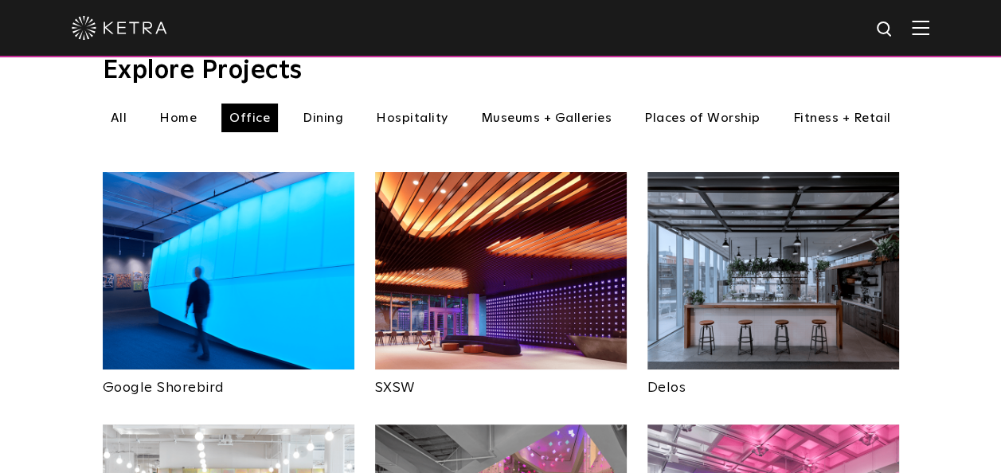
click at [439, 264] on img at bounding box center [501, 270] width 252 height 197
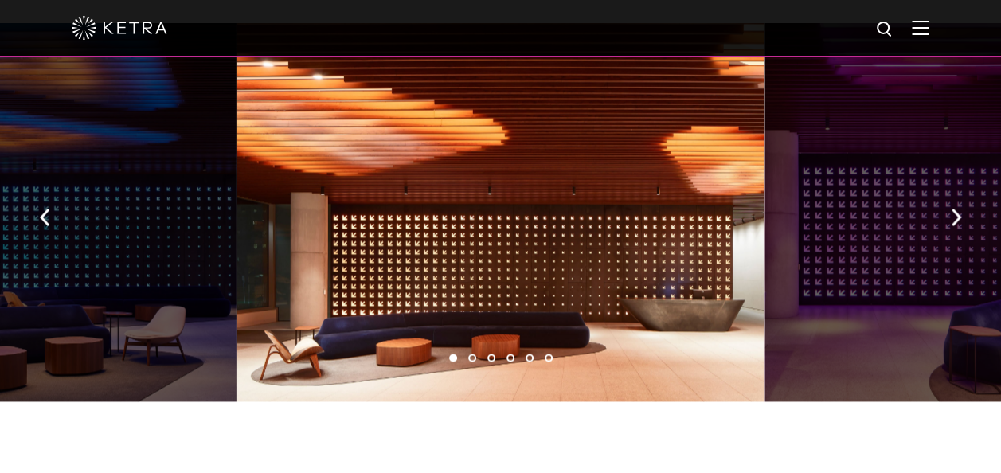
scroll to position [1274, 0]
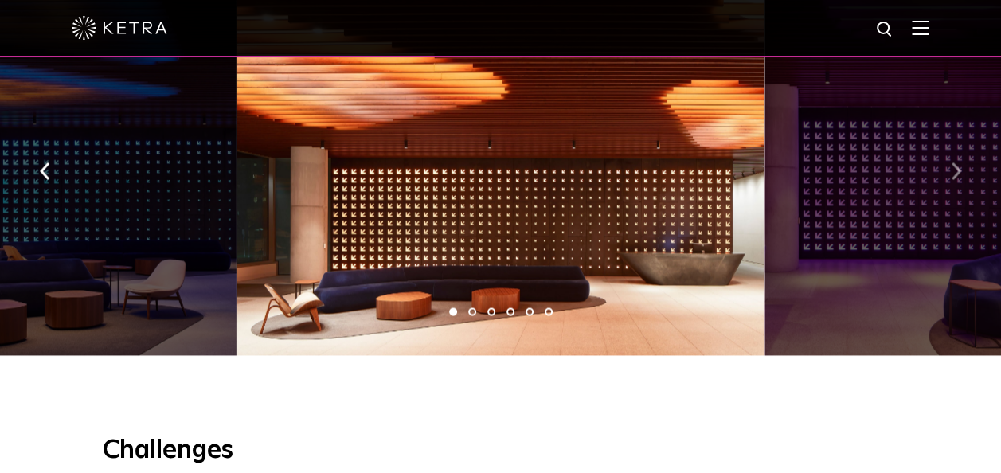
click at [951, 162] on img "button" at bounding box center [956, 171] width 10 height 18
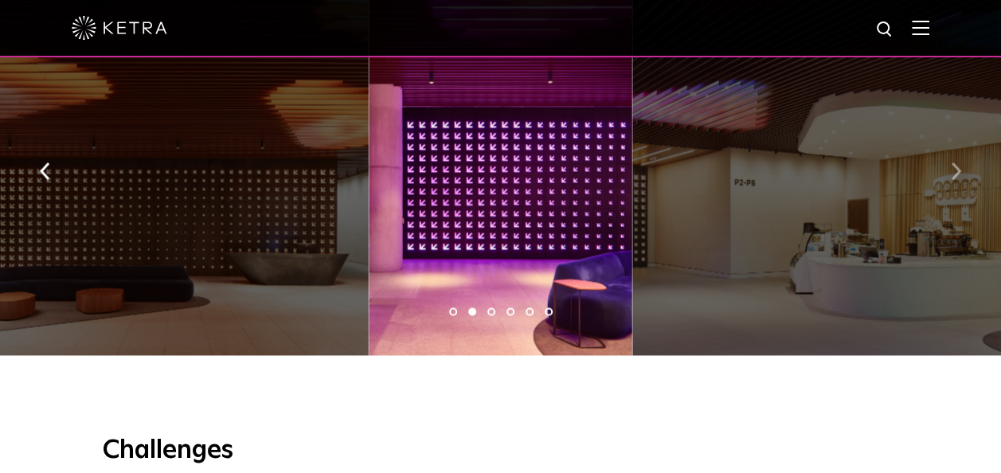
click at [951, 162] on img "button" at bounding box center [956, 171] width 10 height 18
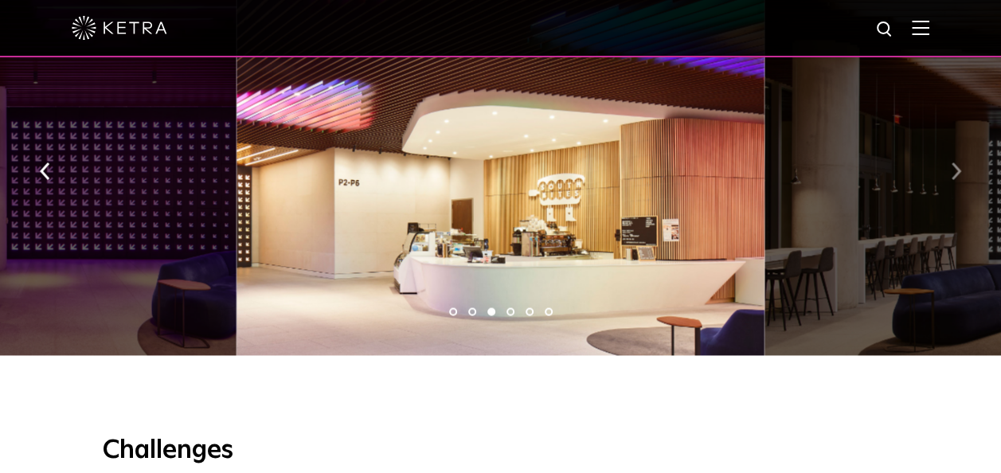
click at [951, 162] on img "button" at bounding box center [956, 171] width 10 height 18
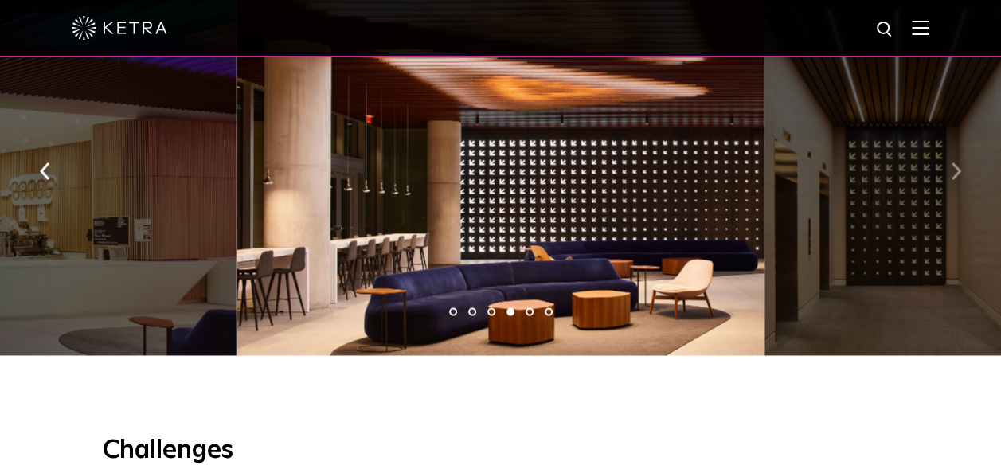
click at [951, 162] on img "button" at bounding box center [956, 171] width 10 height 18
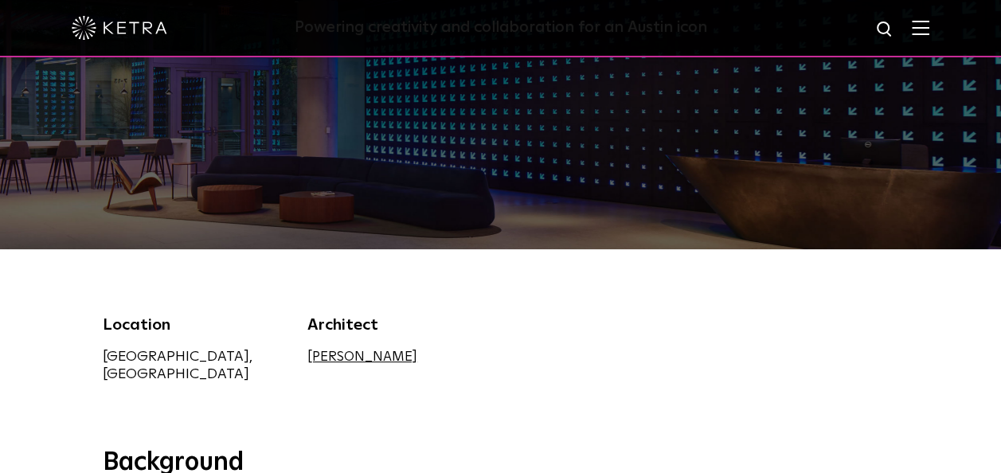
scroll to position [0, 0]
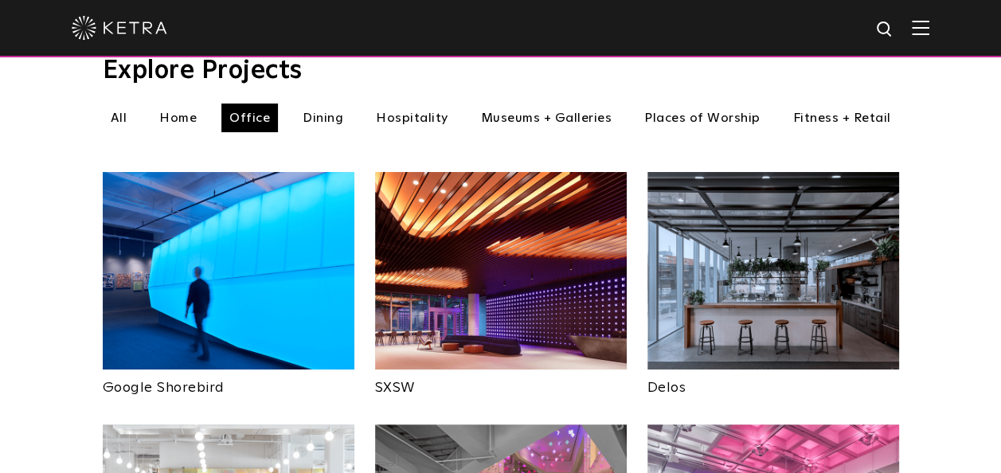
click at [260, 274] on img at bounding box center [229, 270] width 252 height 197
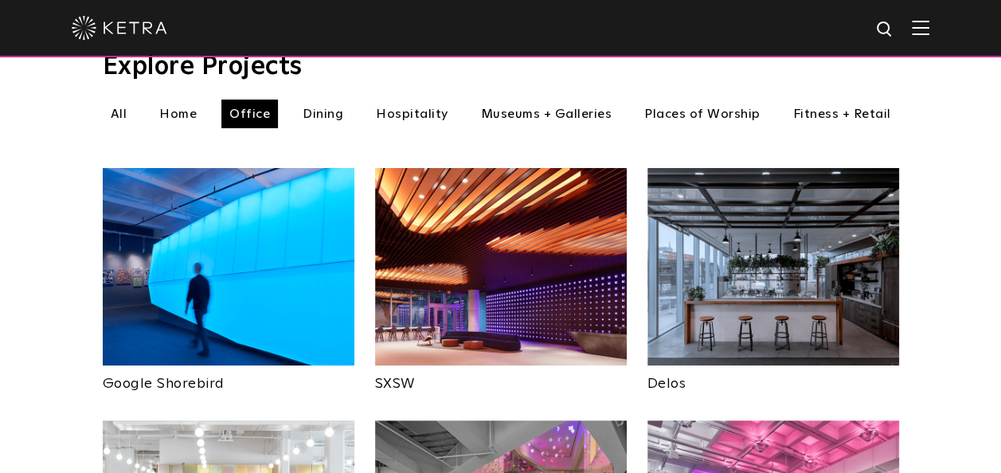
scroll to position [557, 0]
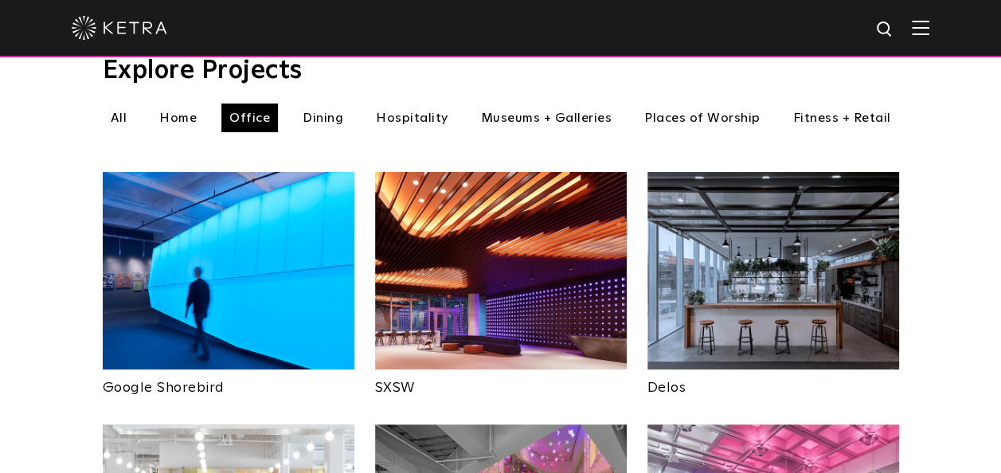
click at [701, 235] on img at bounding box center [773, 270] width 252 height 197
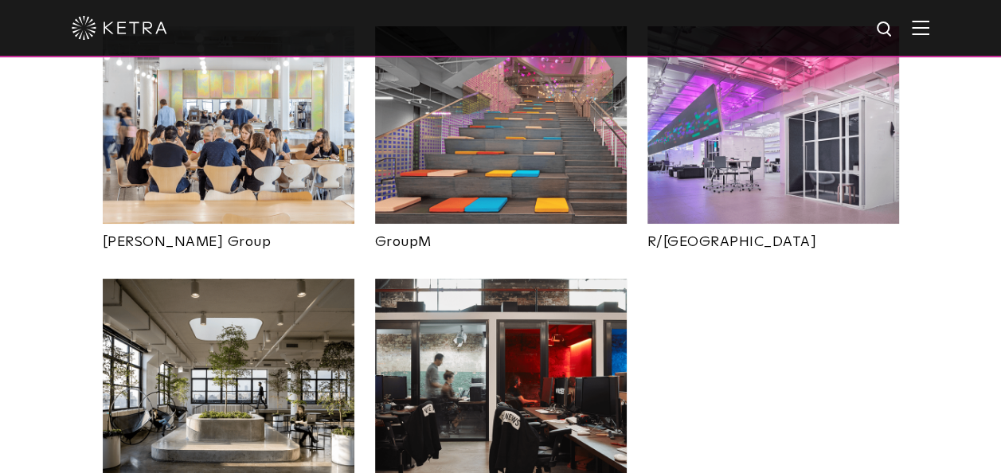
scroll to position [1035, 0]
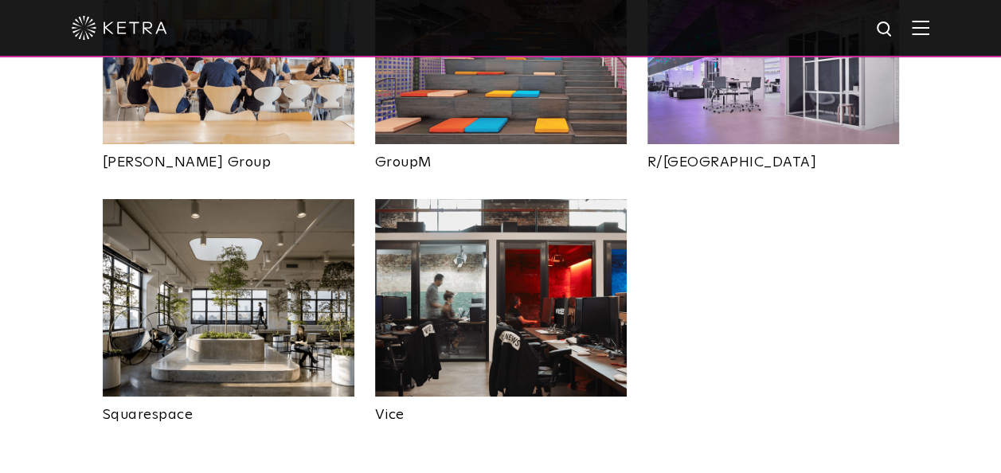
click at [551, 306] on img at bounding box center [501, 297] width 252 height 197
